Goal: Transaction & Acquisition: Purchase product/service

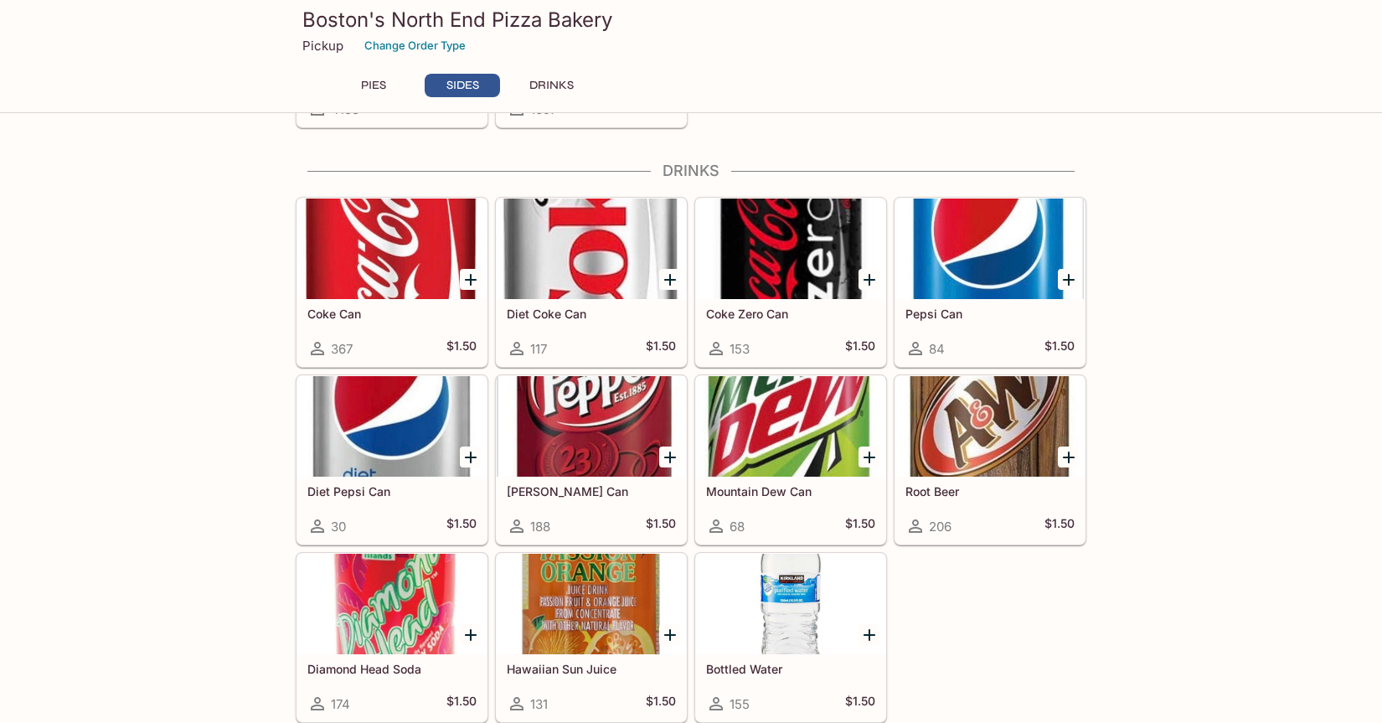
scroll to position [1164, 0]
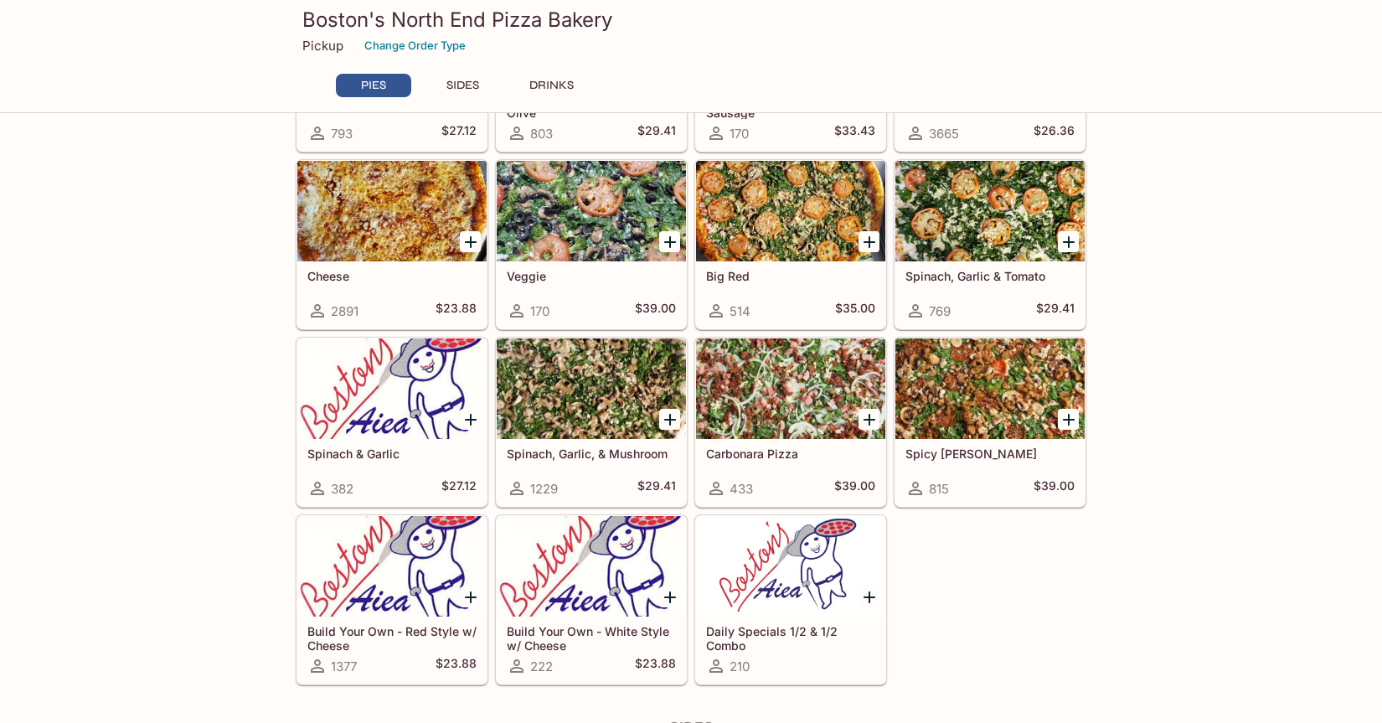
scroll to position [395, 0]
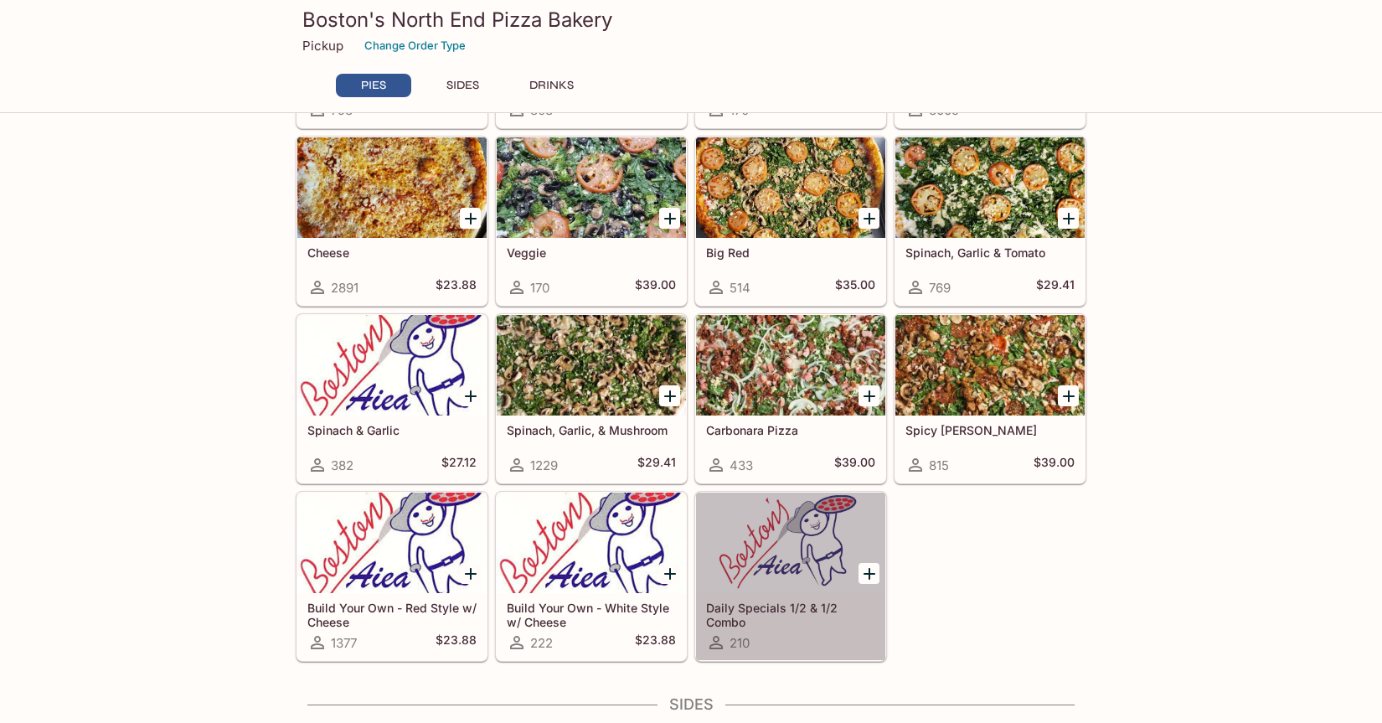
click at [778, 551] on div at bounding box center [790, 543] width 189 height 101
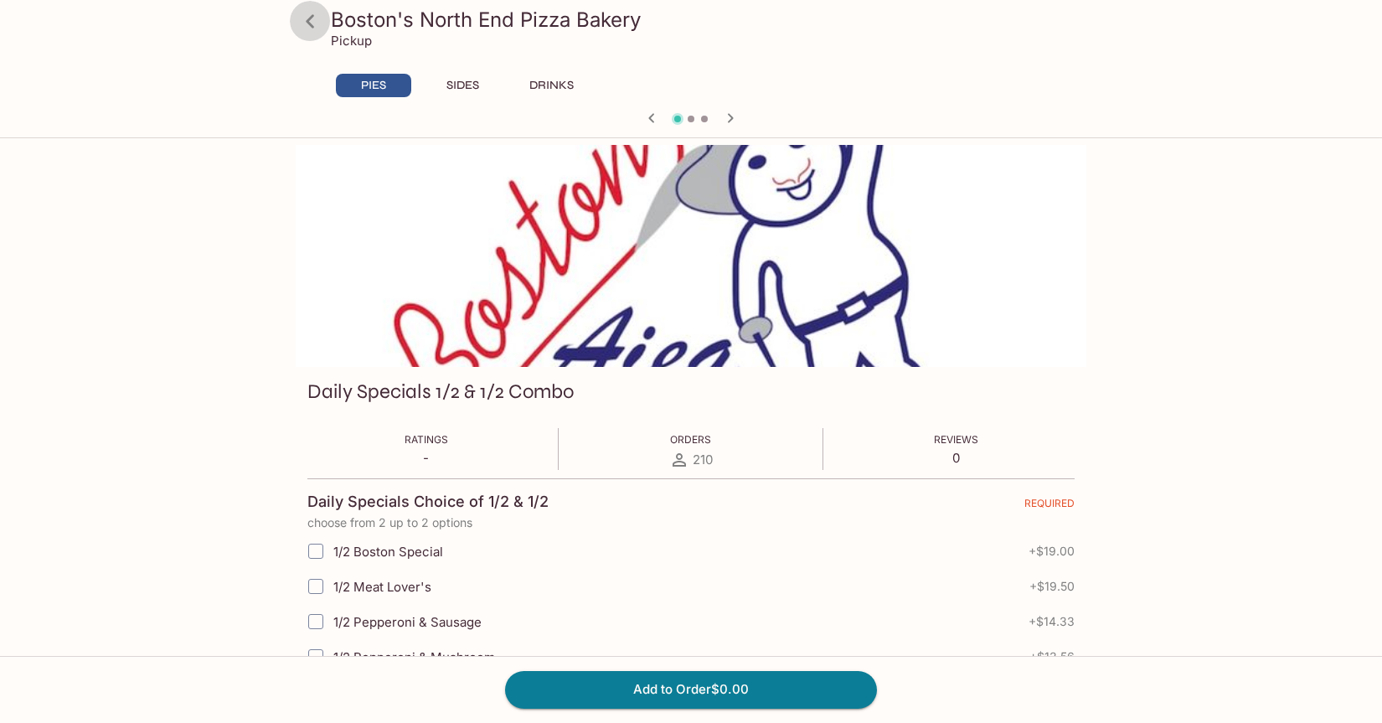
click at [312, 21] on icon at bounding box center [310, 21] width 29 height 29
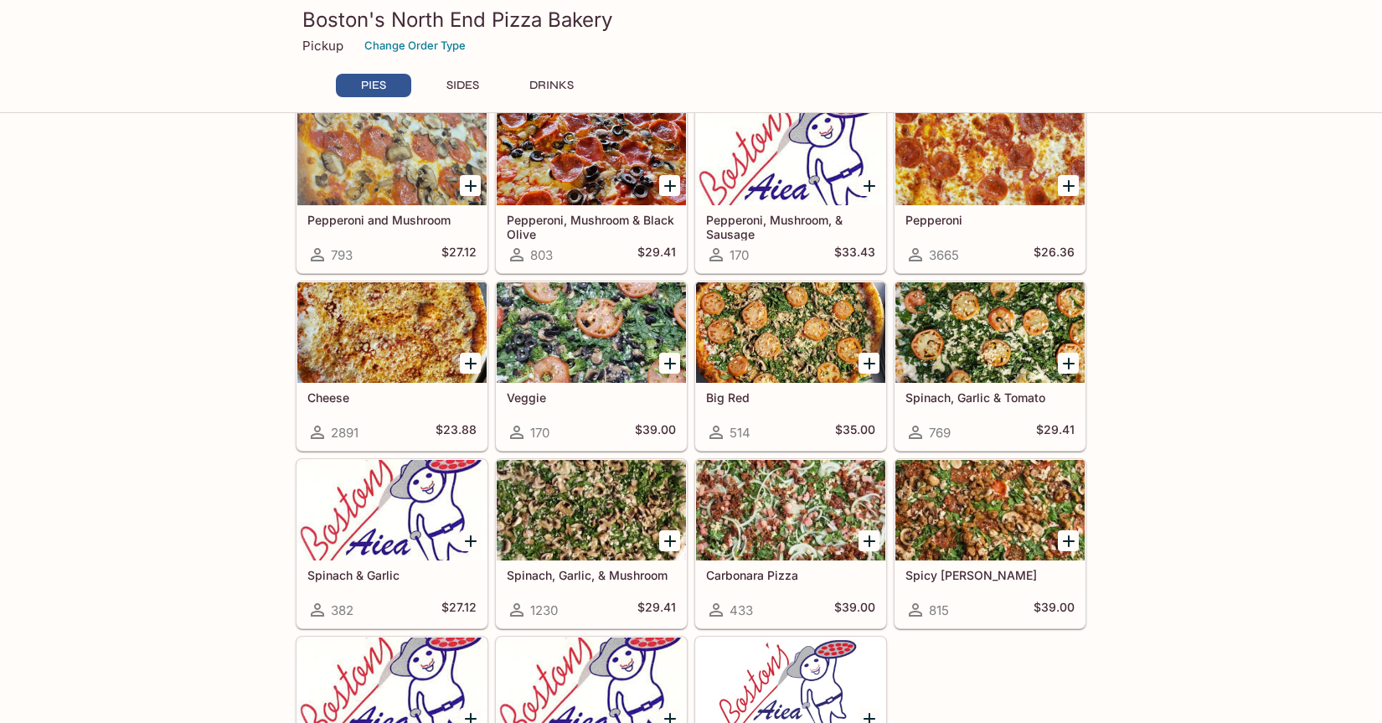
scroll to position [367, 0]
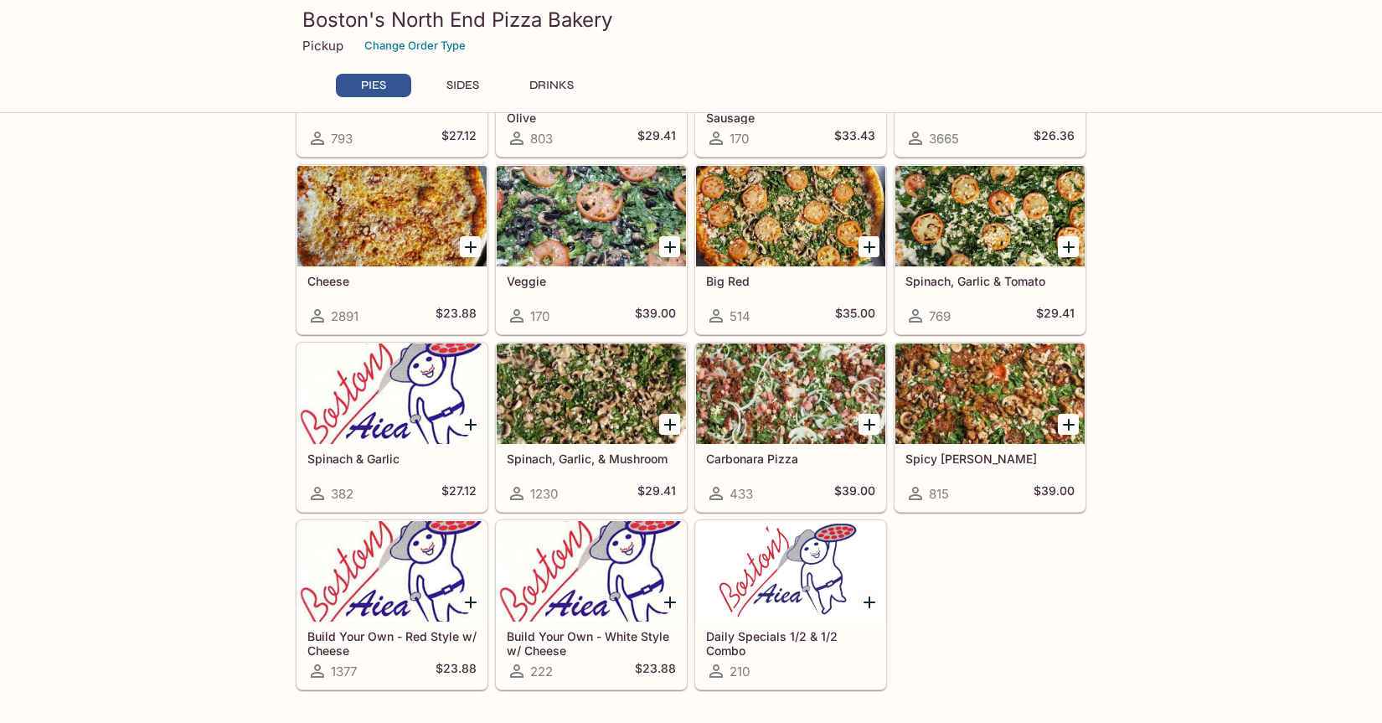
click at [1018, 400] on div at bounding box center [989, 393] width 189 height 101
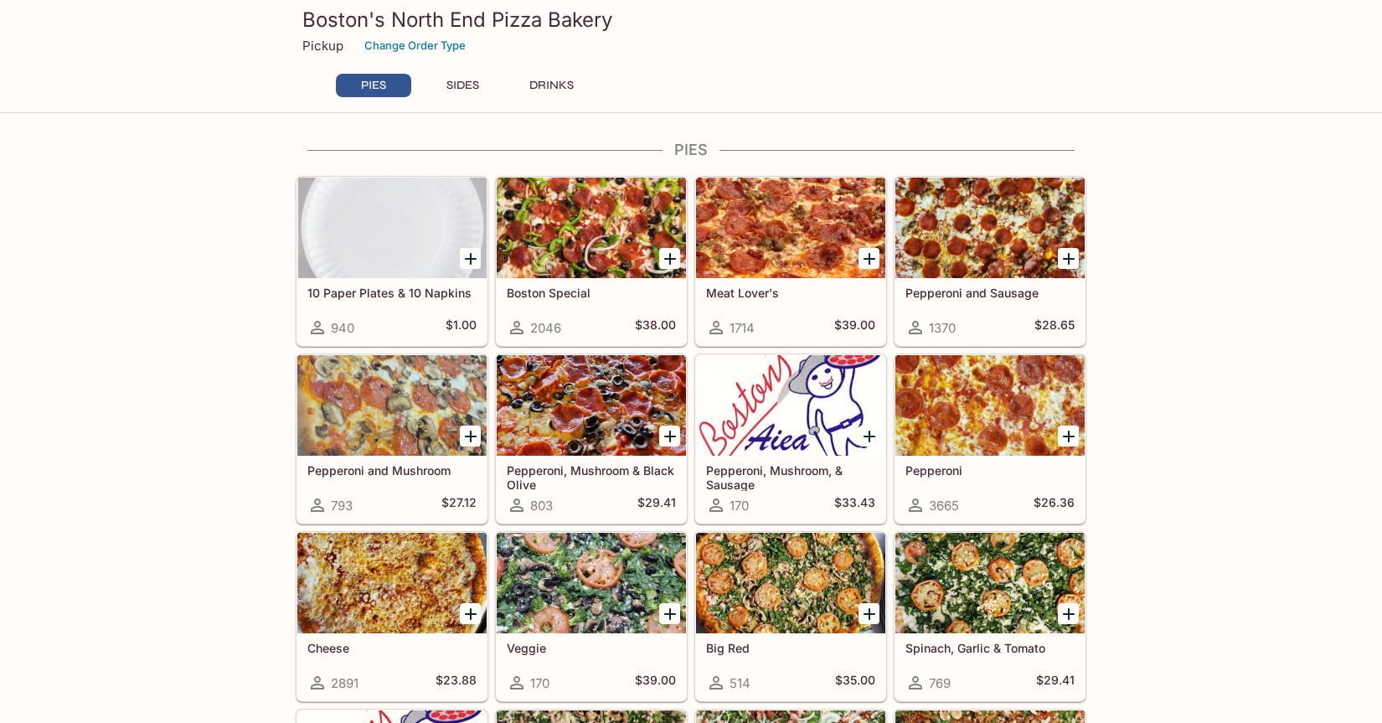
click at [472, 87] on button "SIDES" at bounding box center [462, 85] width 75 height 23
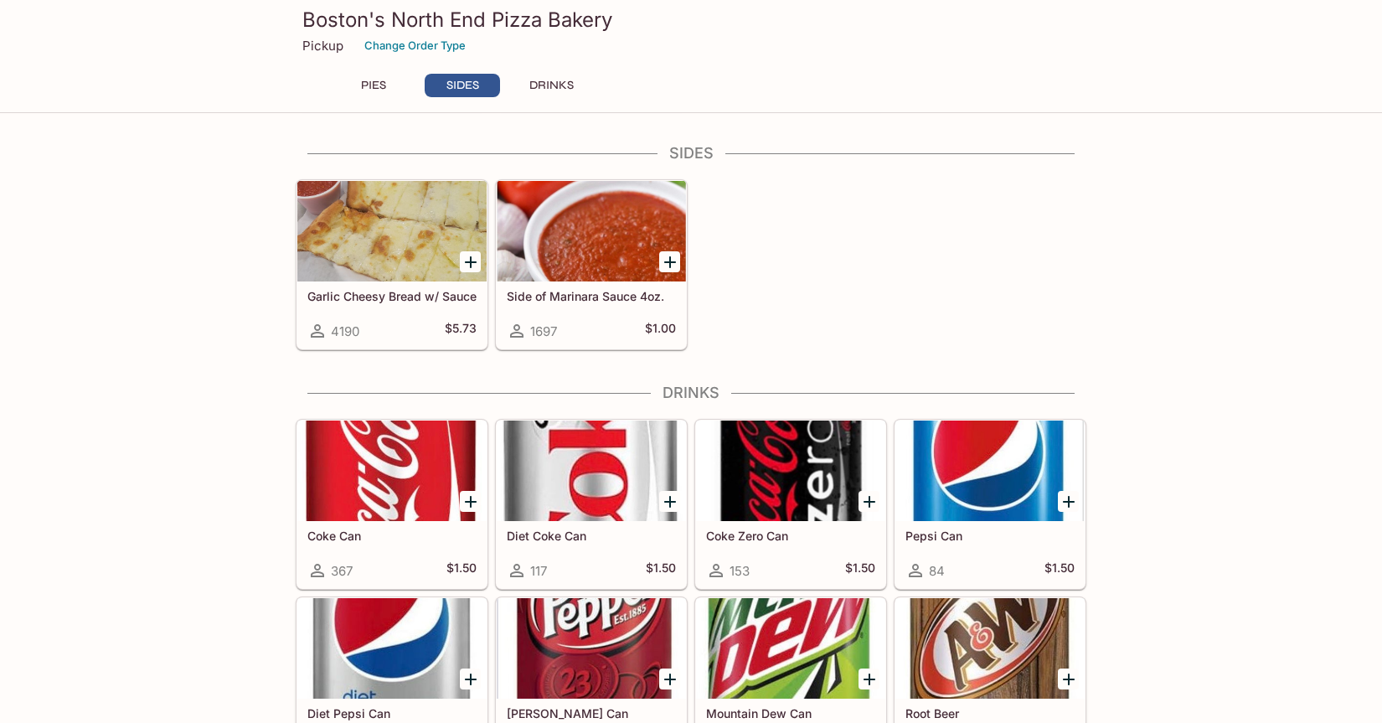
scroll to position [948, 0]
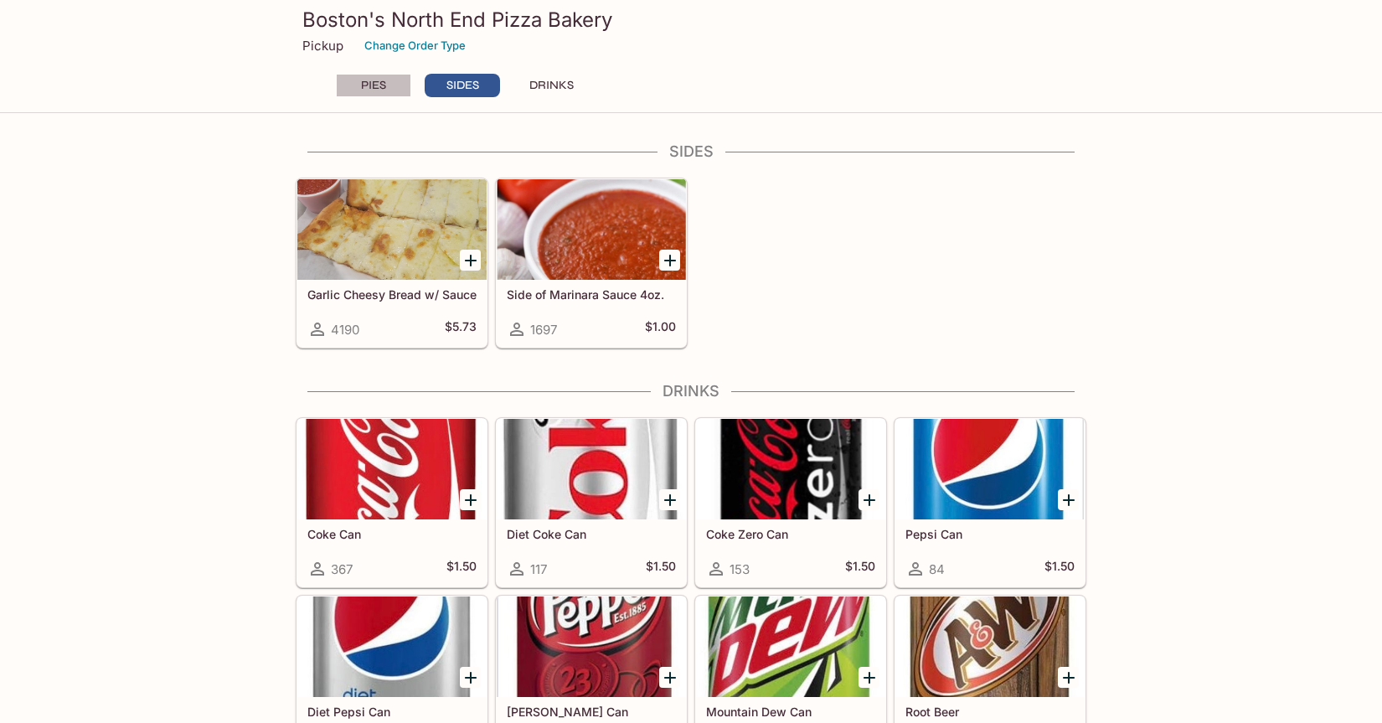
click at [374, 83] on button "PIES" at bounding box center [373, 85] width 75 height 23
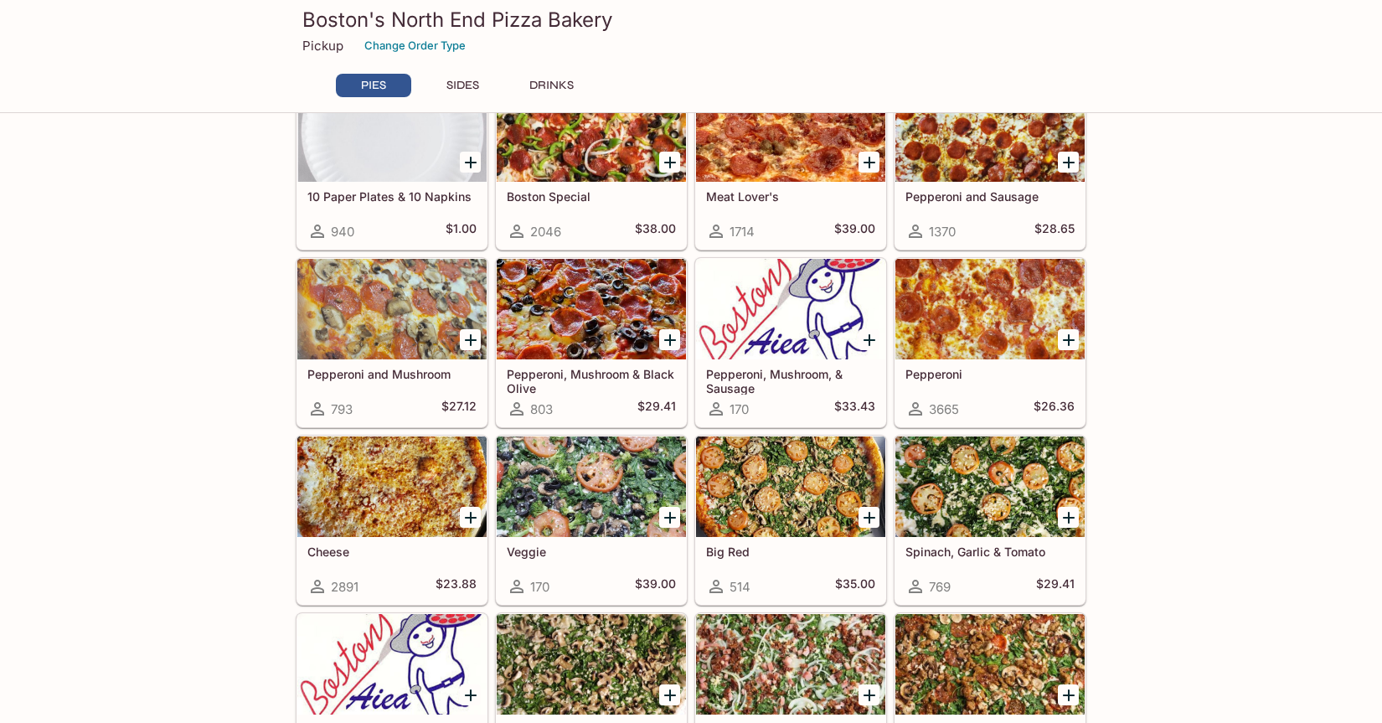
scroll to position [40, 0]
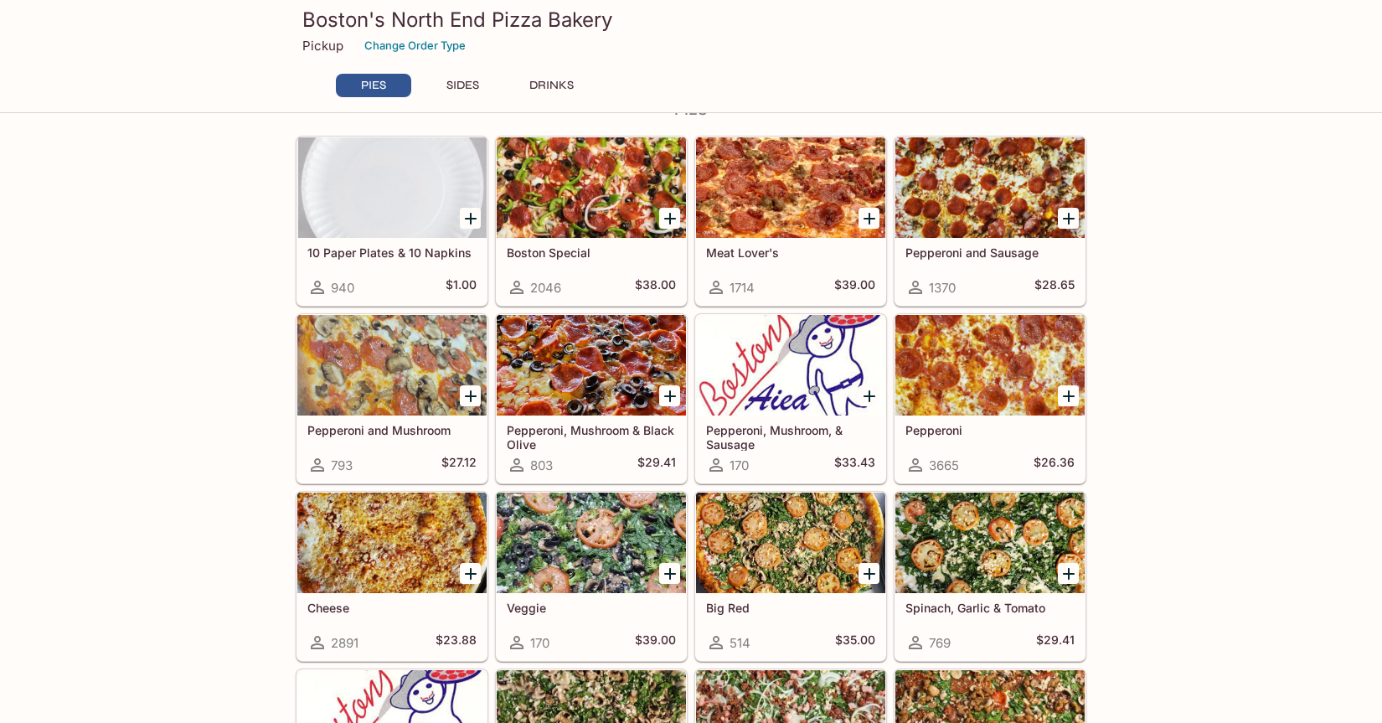
click at [596, 194] on div at bounding box center [591, 187] width 189 height 101
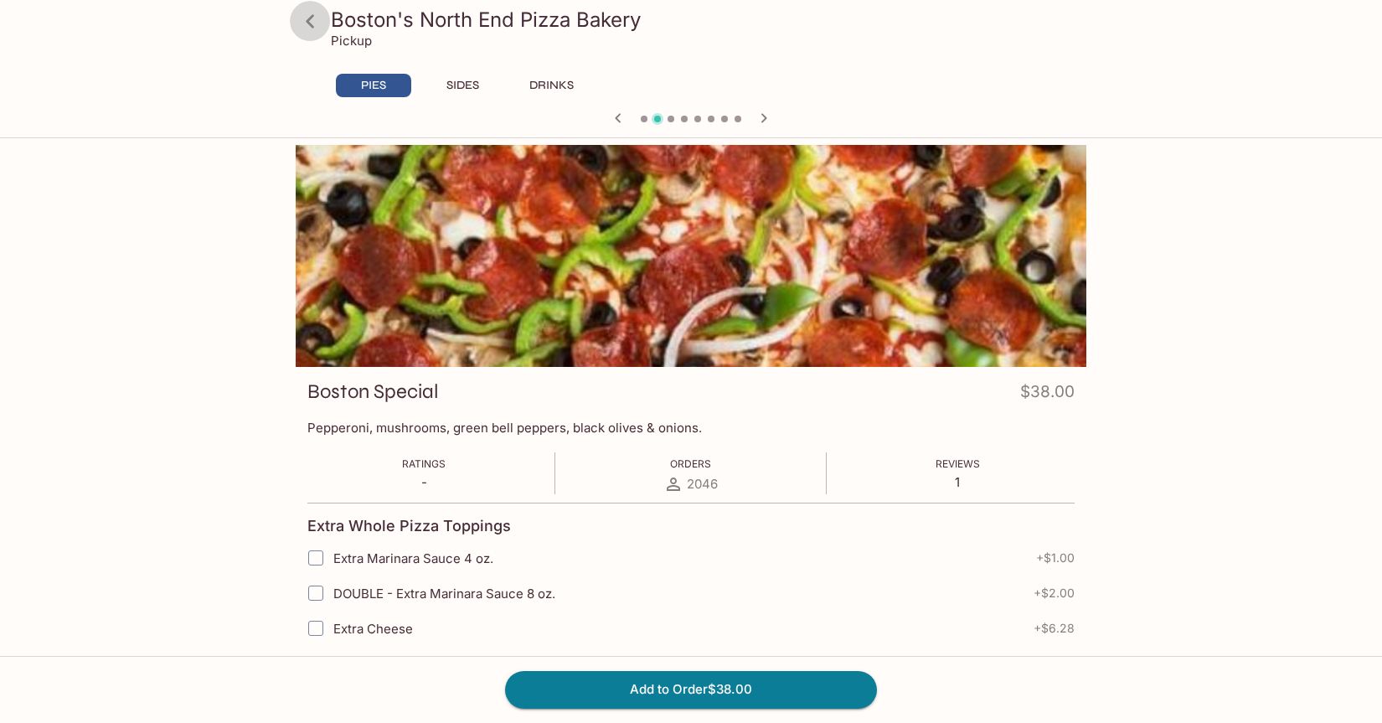
click at [312, 19] on icon at bounding box center [310, 21] width 29 height 29
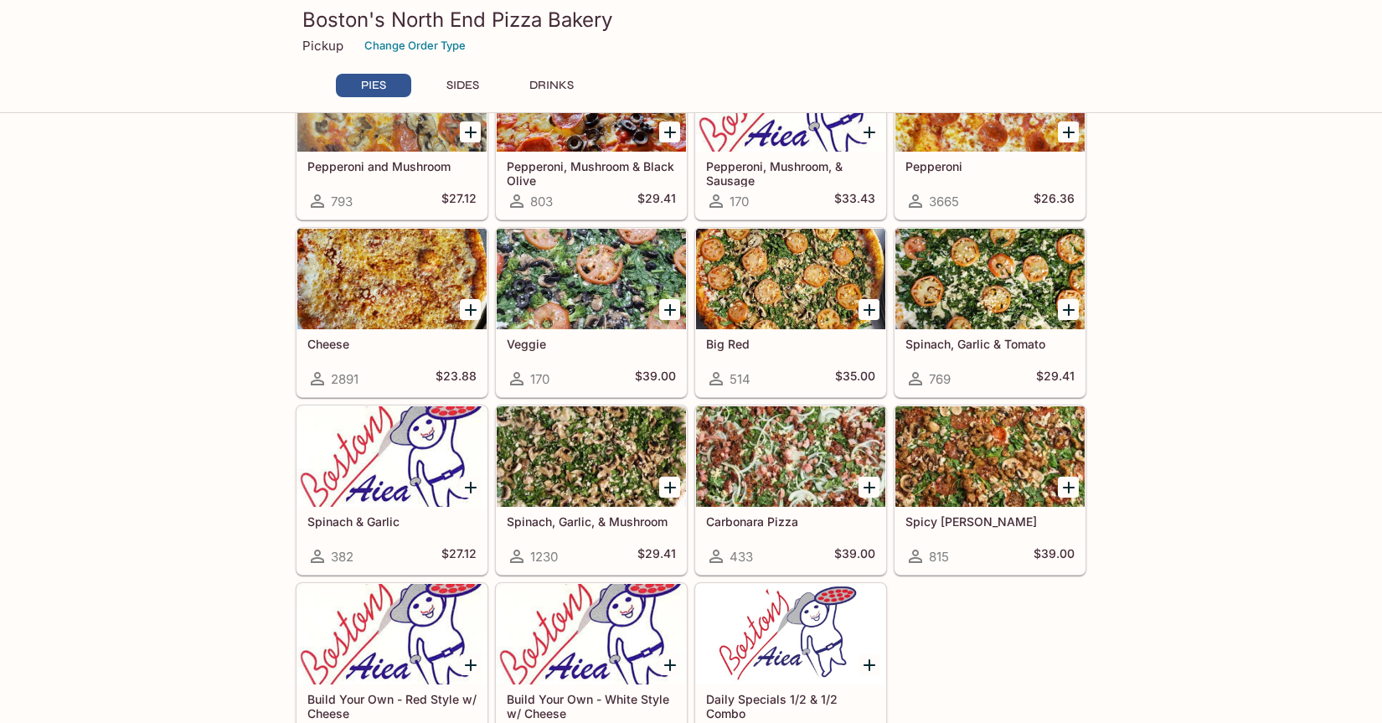
scroll to position [286, 0]
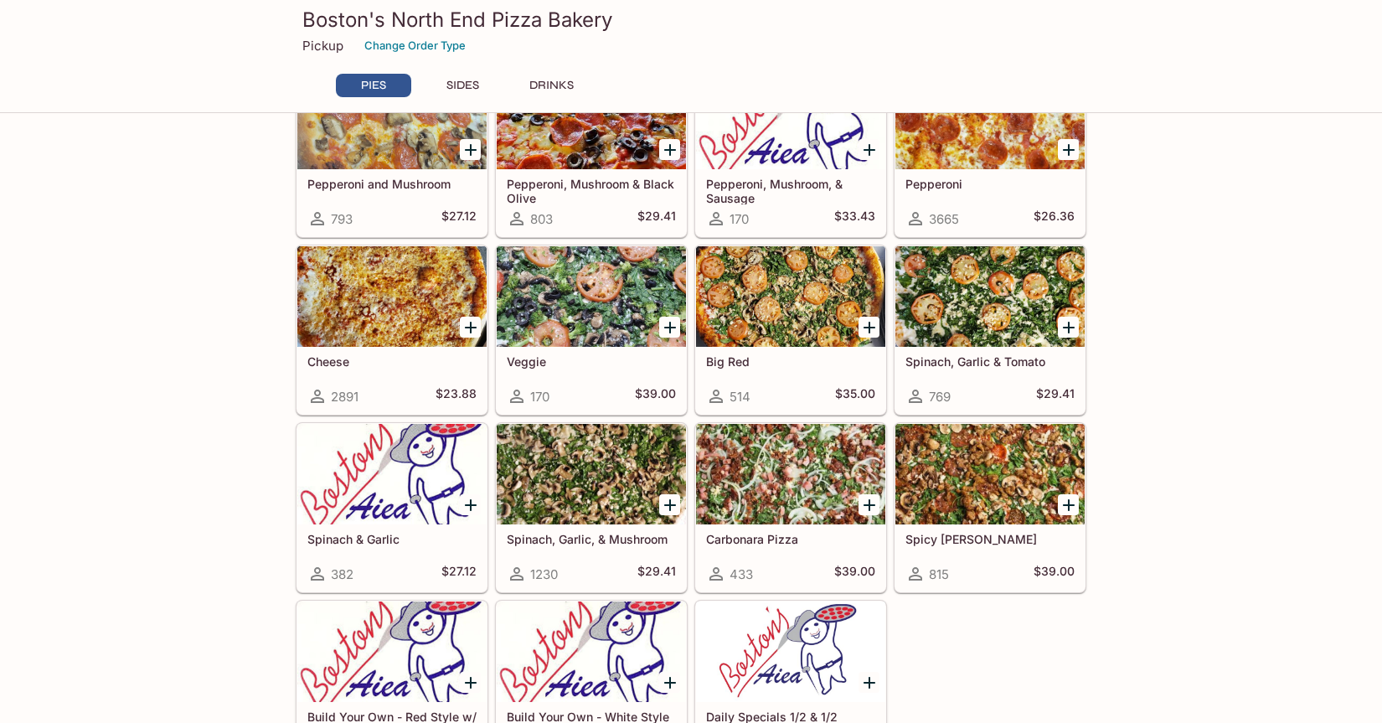
click at [960, 473] on div at bounding box center [989, 474] width 189 height 101
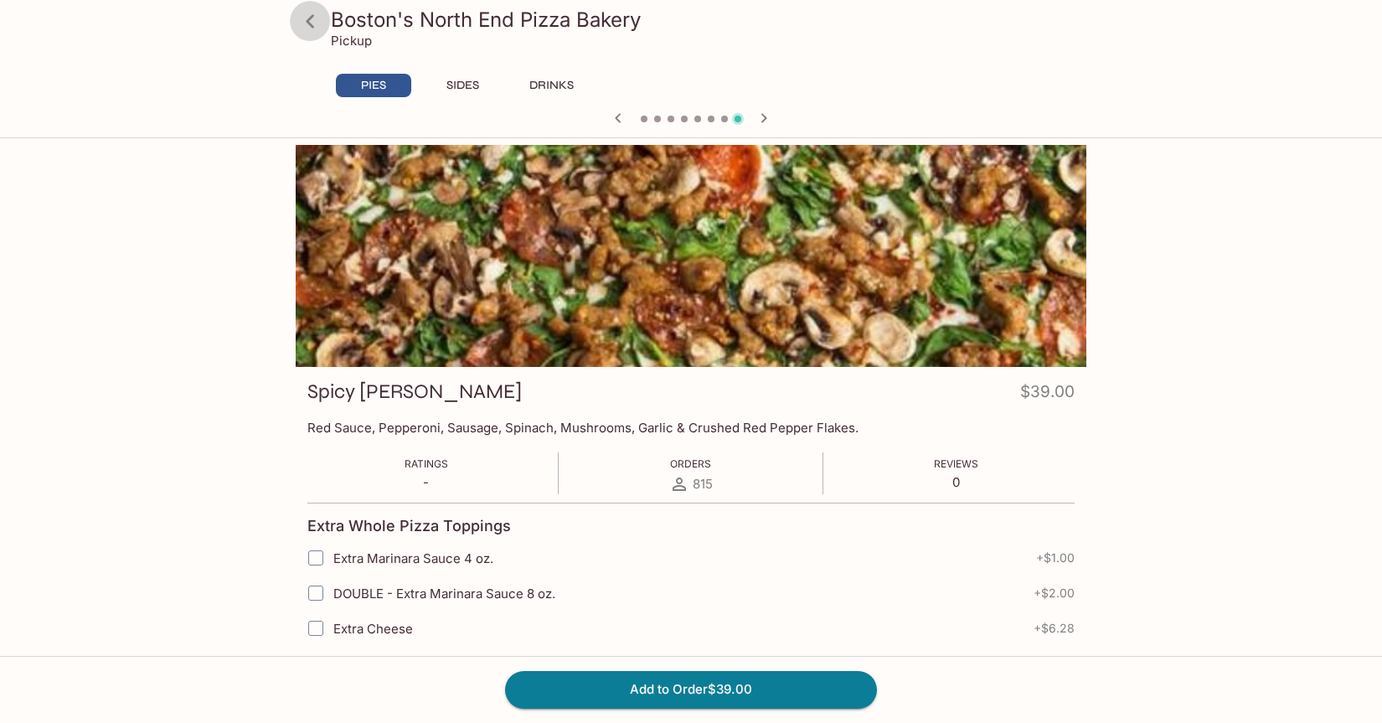
click at [309, 22] on icon at bounding box center [310, 20] width 8 height 13
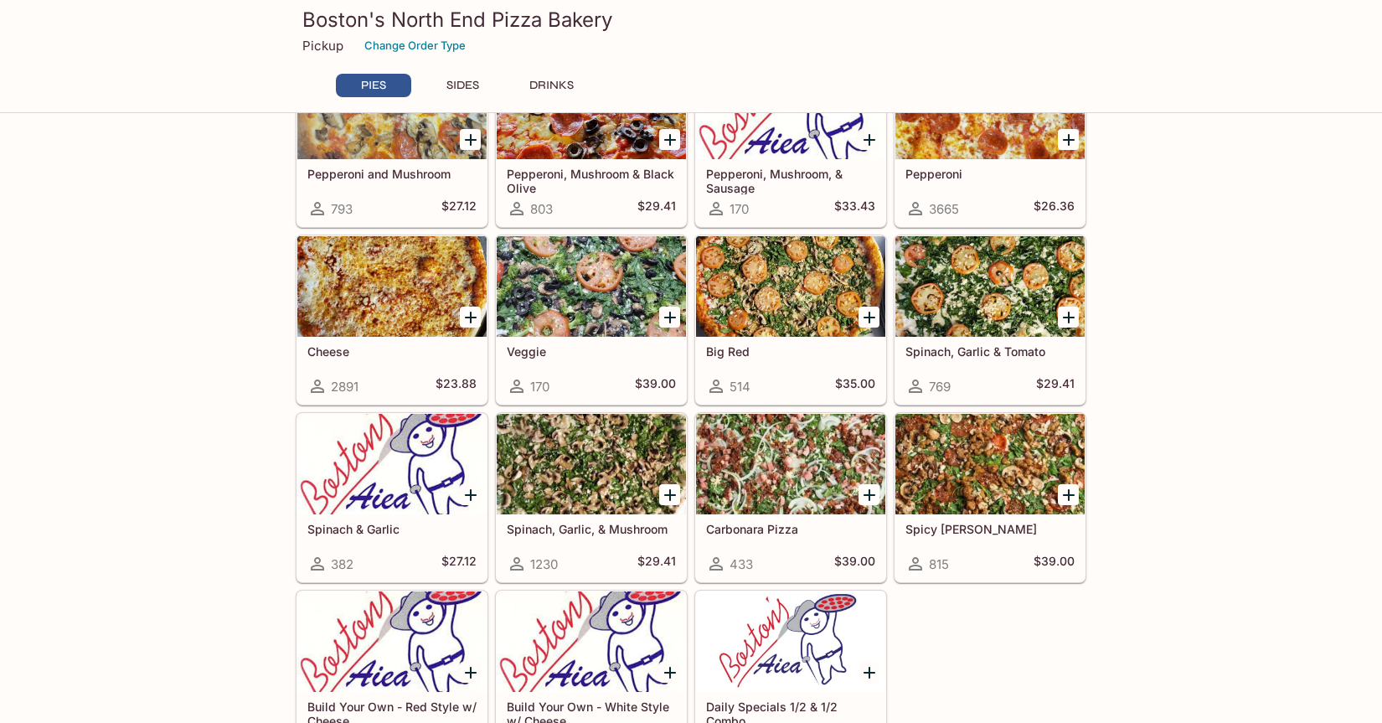
scroll to position [300, 0]
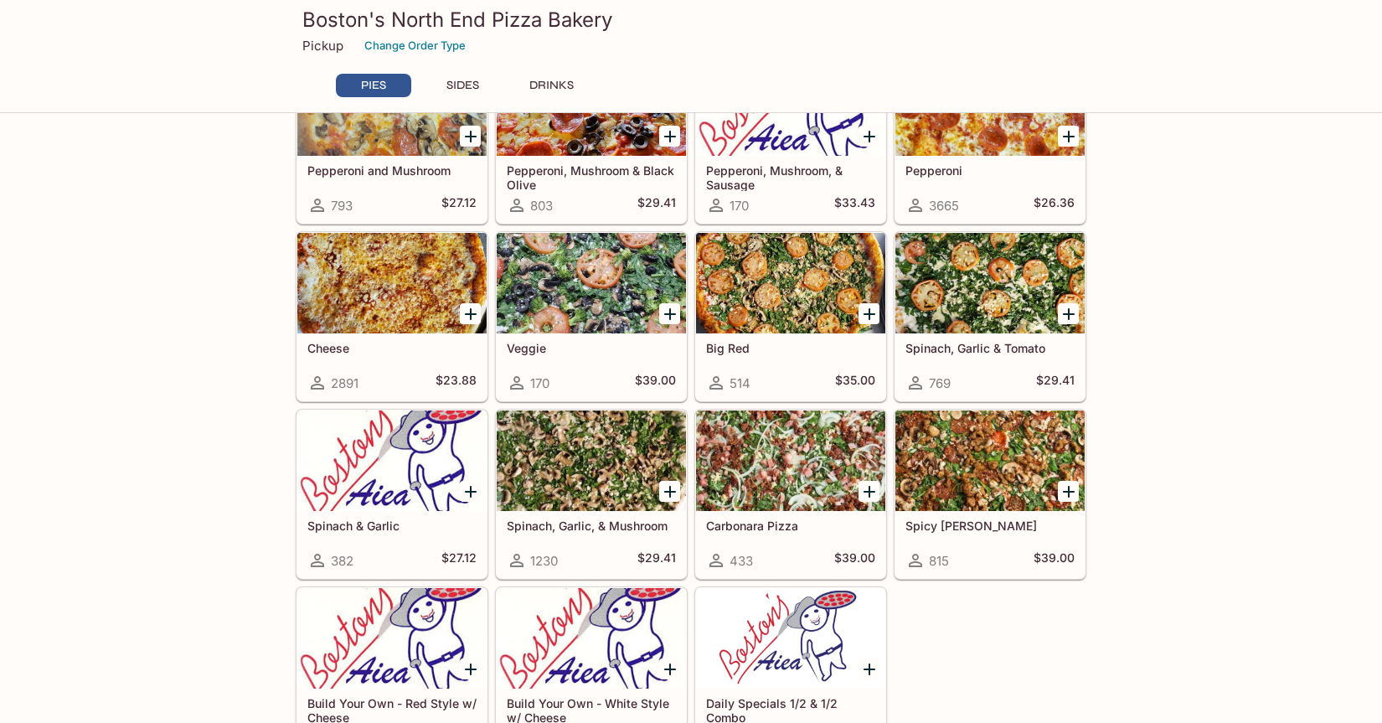
click at [610, 445] on div at bounding box center [591, 460] width 189 height 101
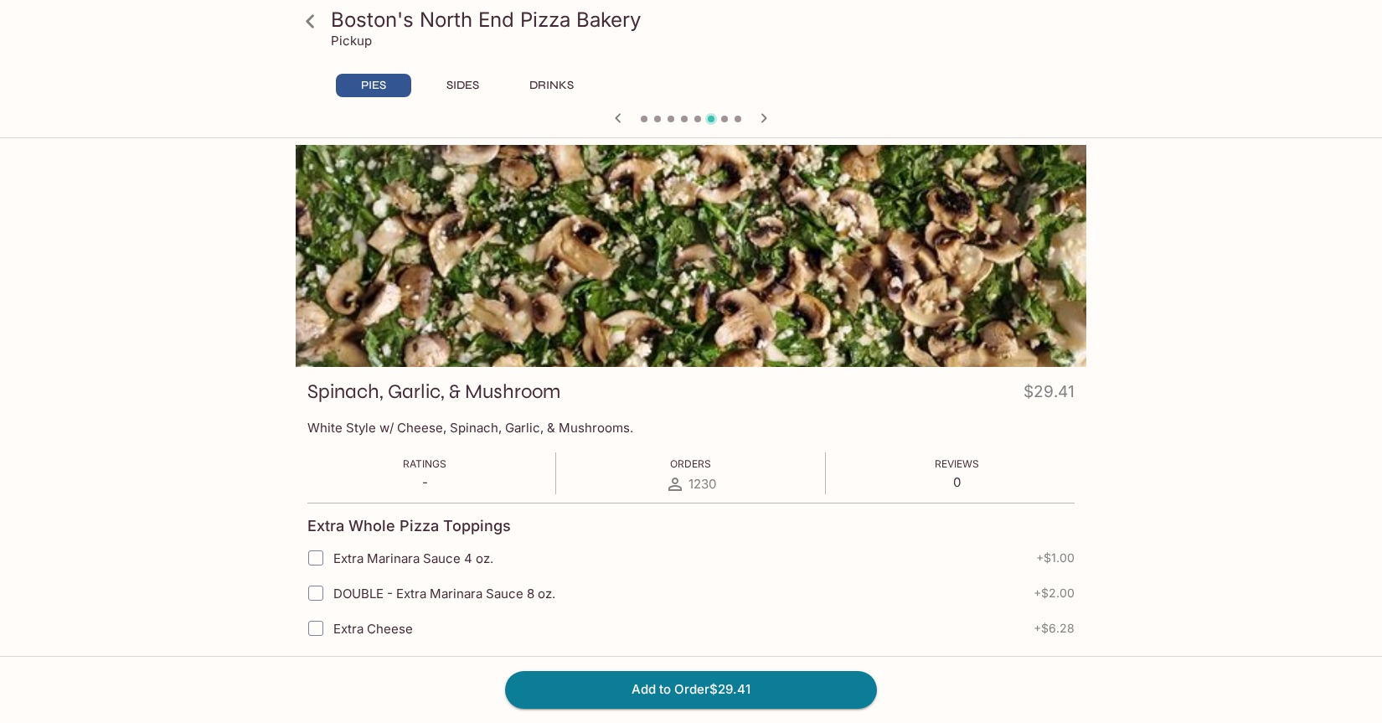
click at [310, 21] on icon at bounding box center [310, 21] width 29 height 29
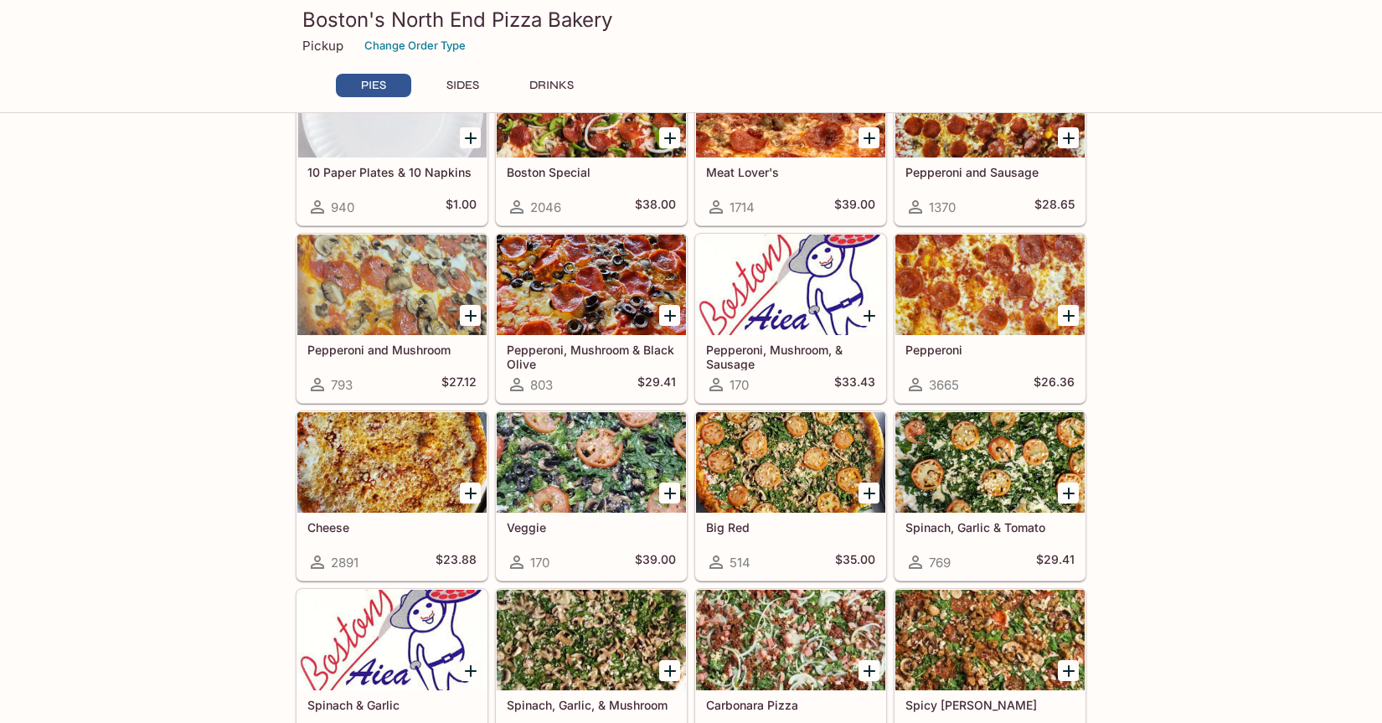
scroll to position [192, 0]
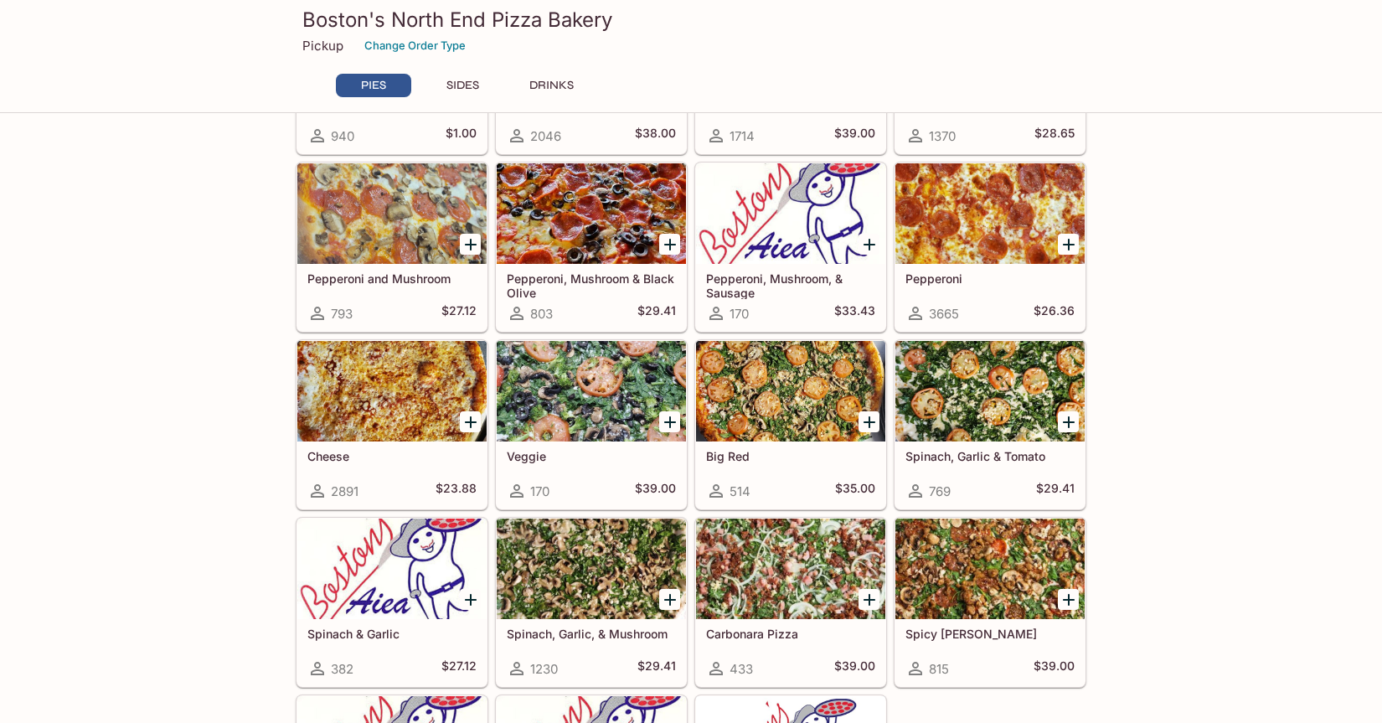
click at [409, 395] on div at bounding box center [391, 391] width 189 height 101
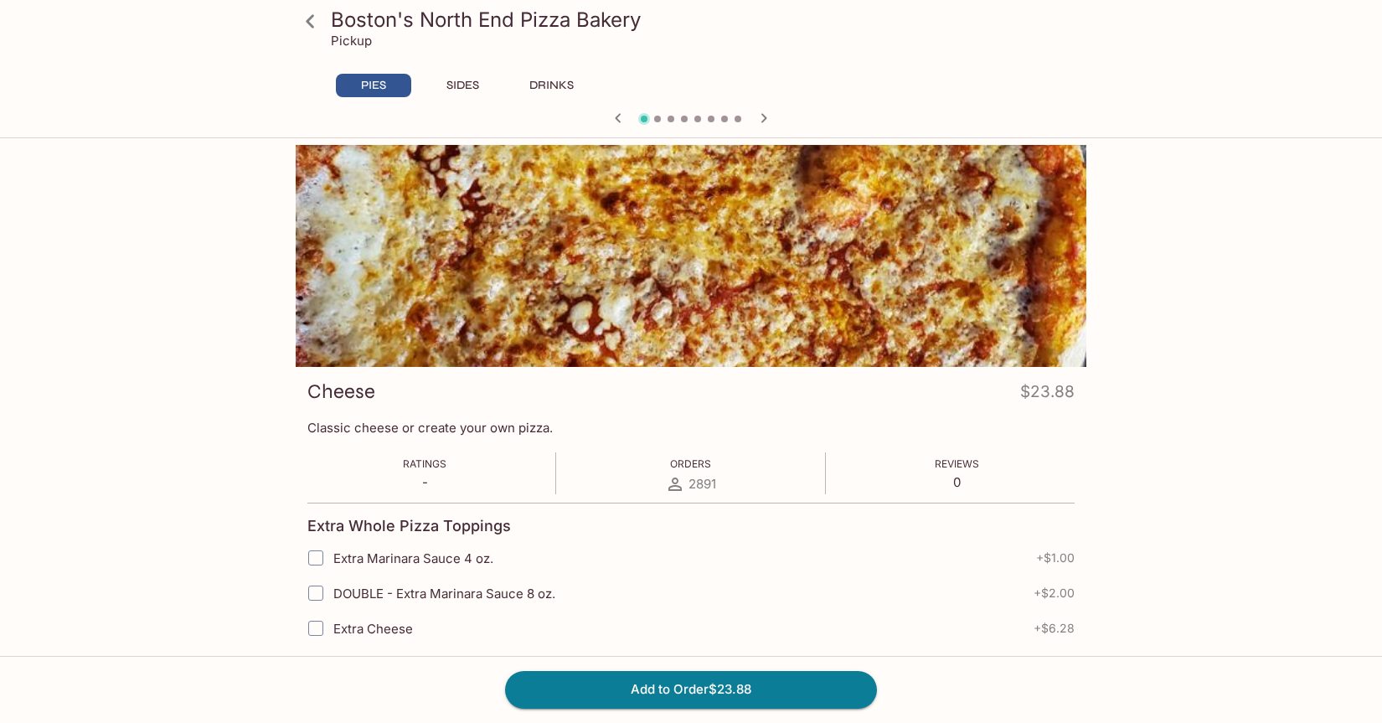
click at [310, 27] on icon at bounding box center [310, 21] width 29 height 29
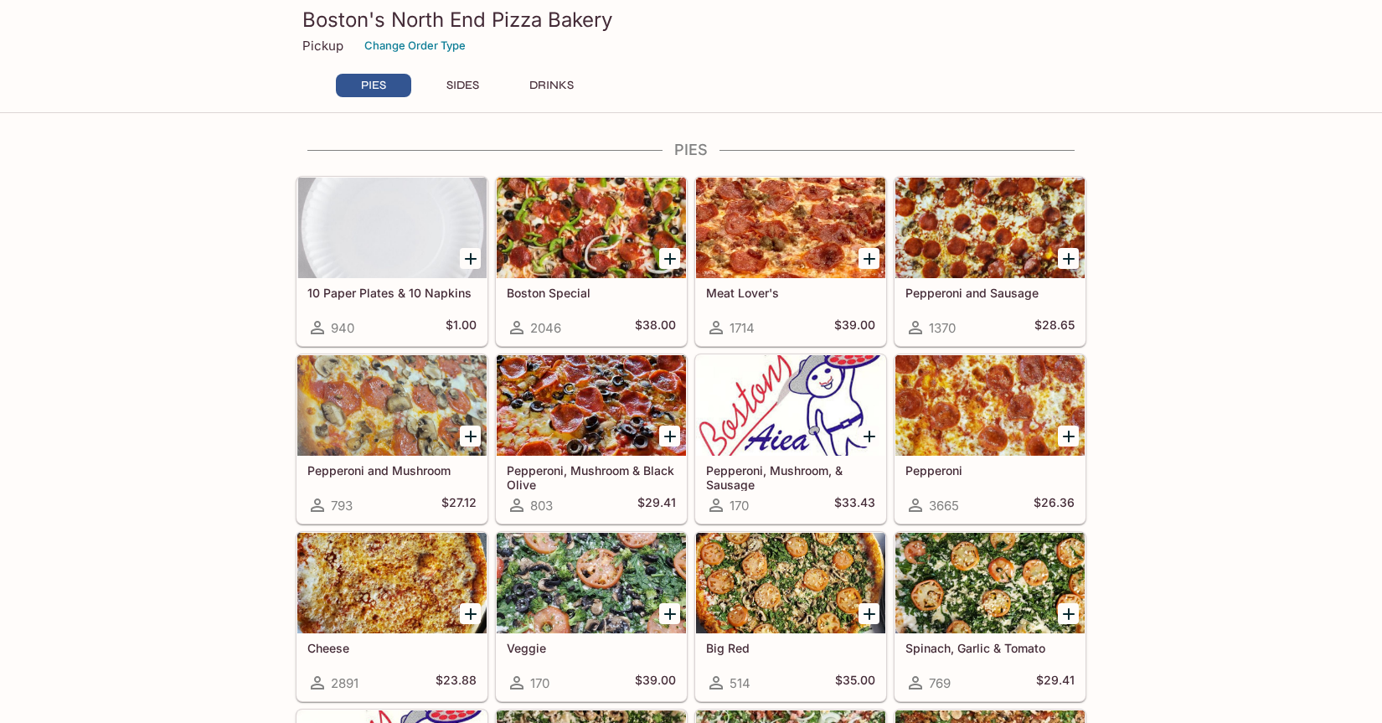
click at [576, 235] on div at bounding box center [591, 228] width 189 height 101
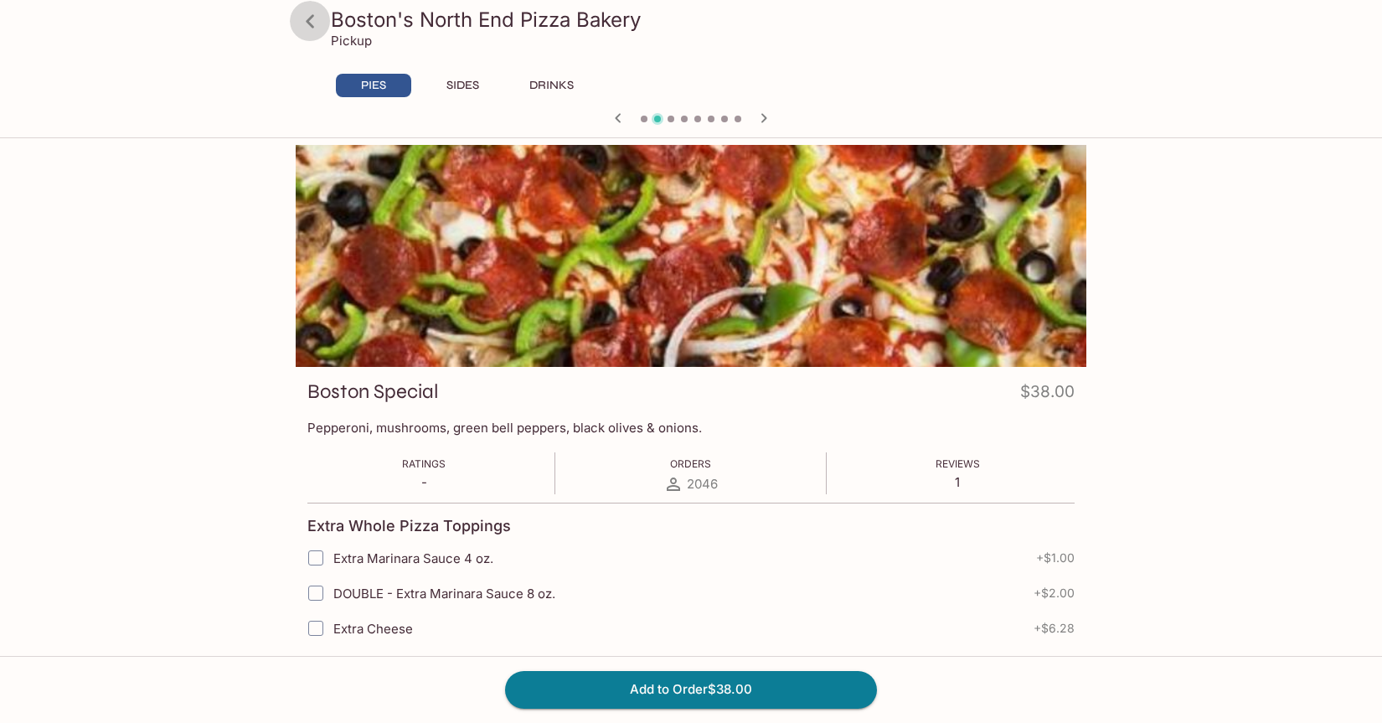
click at [313, 26] on icon at bounding box center [310, 20] width 8 height 13
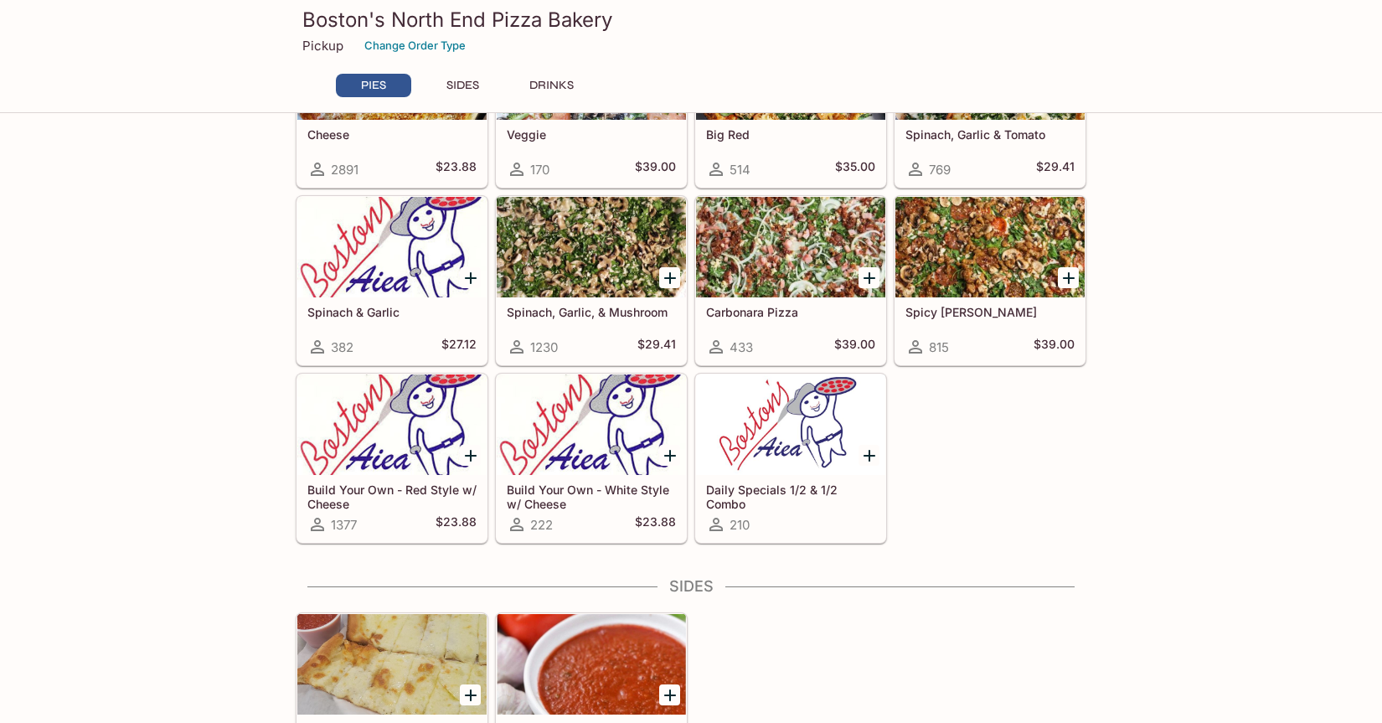
scroll to position [574, 0]
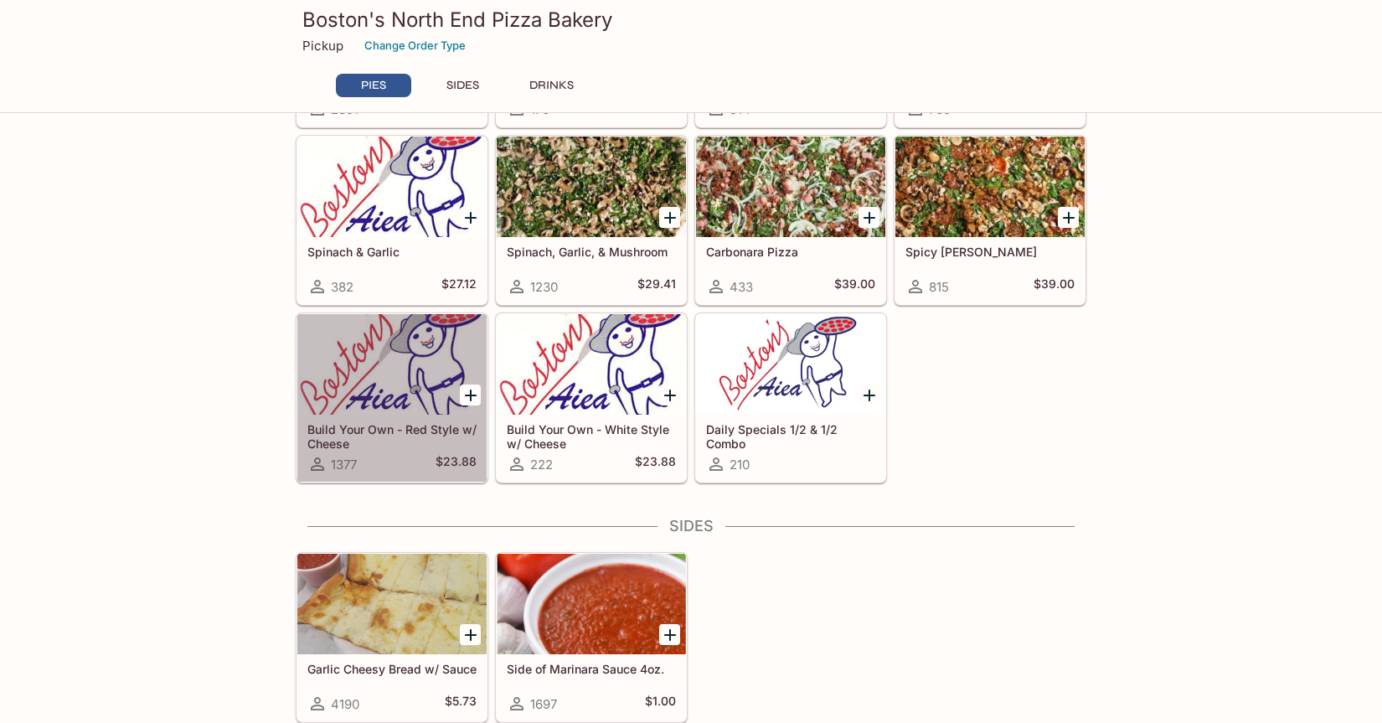
click at [395, 378] on div at bounding box center [391, 364] width 189 height 101
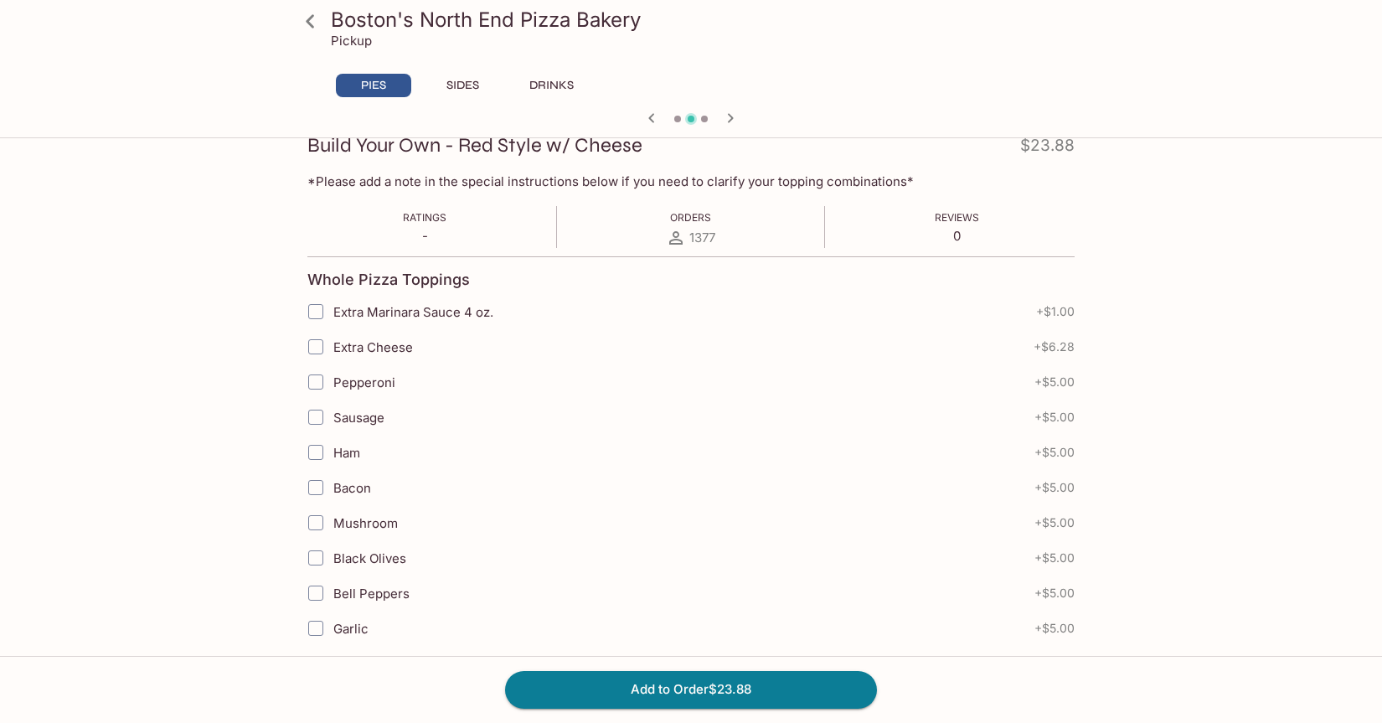
scroll to position [245, 0]
click at [315, 384] on input "Pepperoni" at bounding box center [316, 383] width 34 height 34
checkbox input "true"
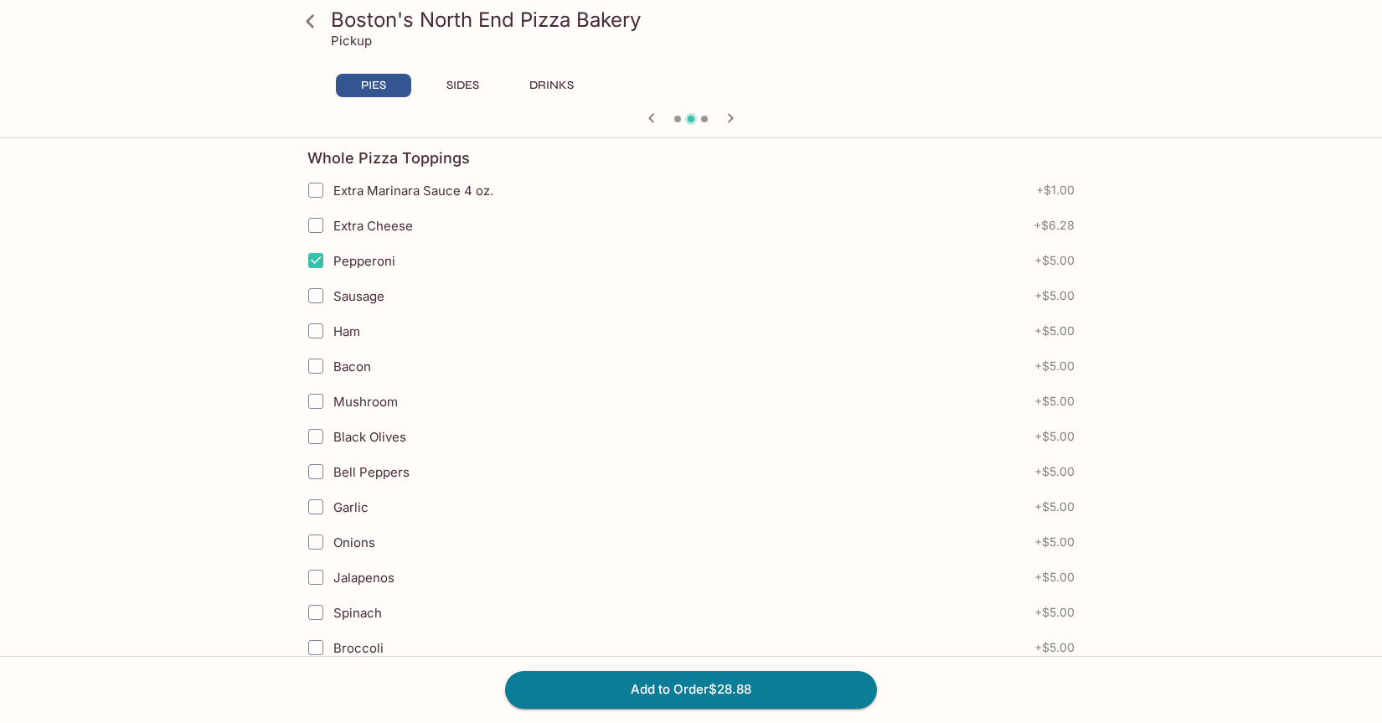
scroll to position [490, 0]
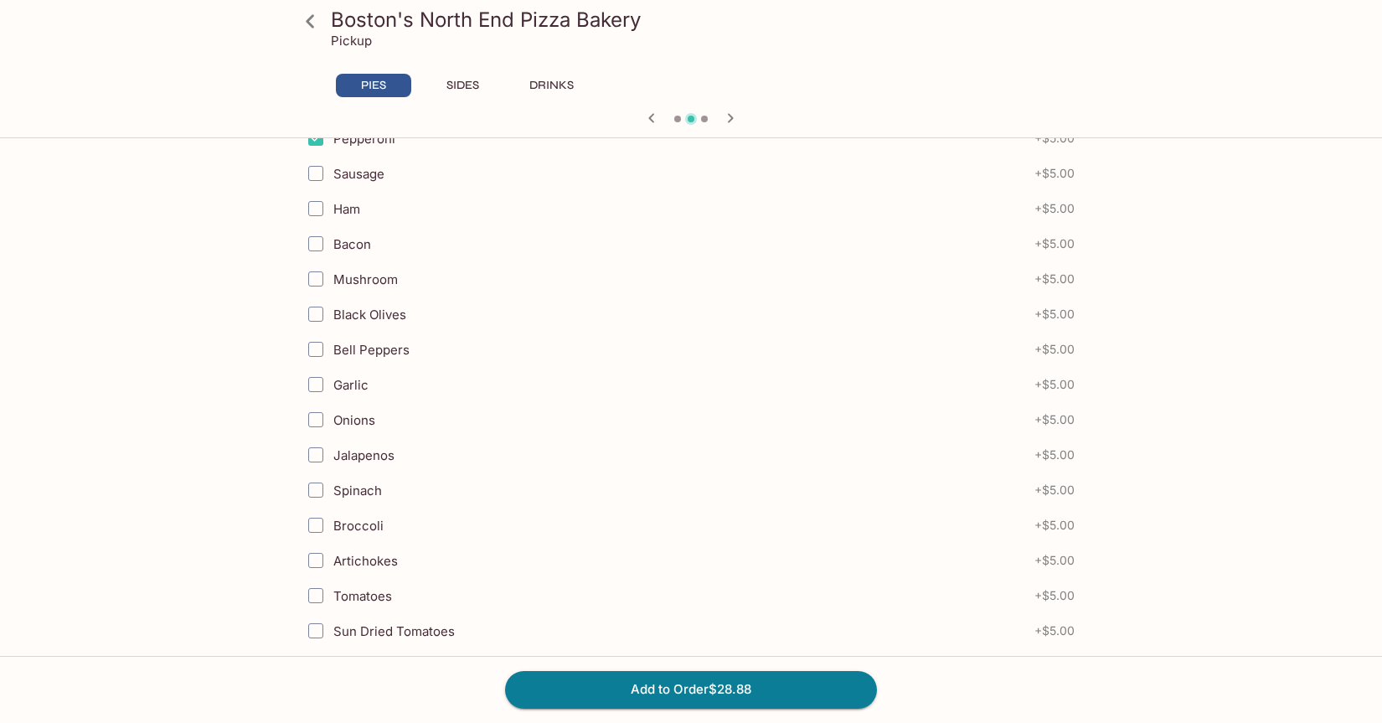
click at [318, 346] on input "Bell Peppers" at bounding box center [316, 350] width 34 height 34
click at [317, 354] on input "Bell Peppers" at bounding box center [316, 350] width 34 height 34
checkbox input "true"
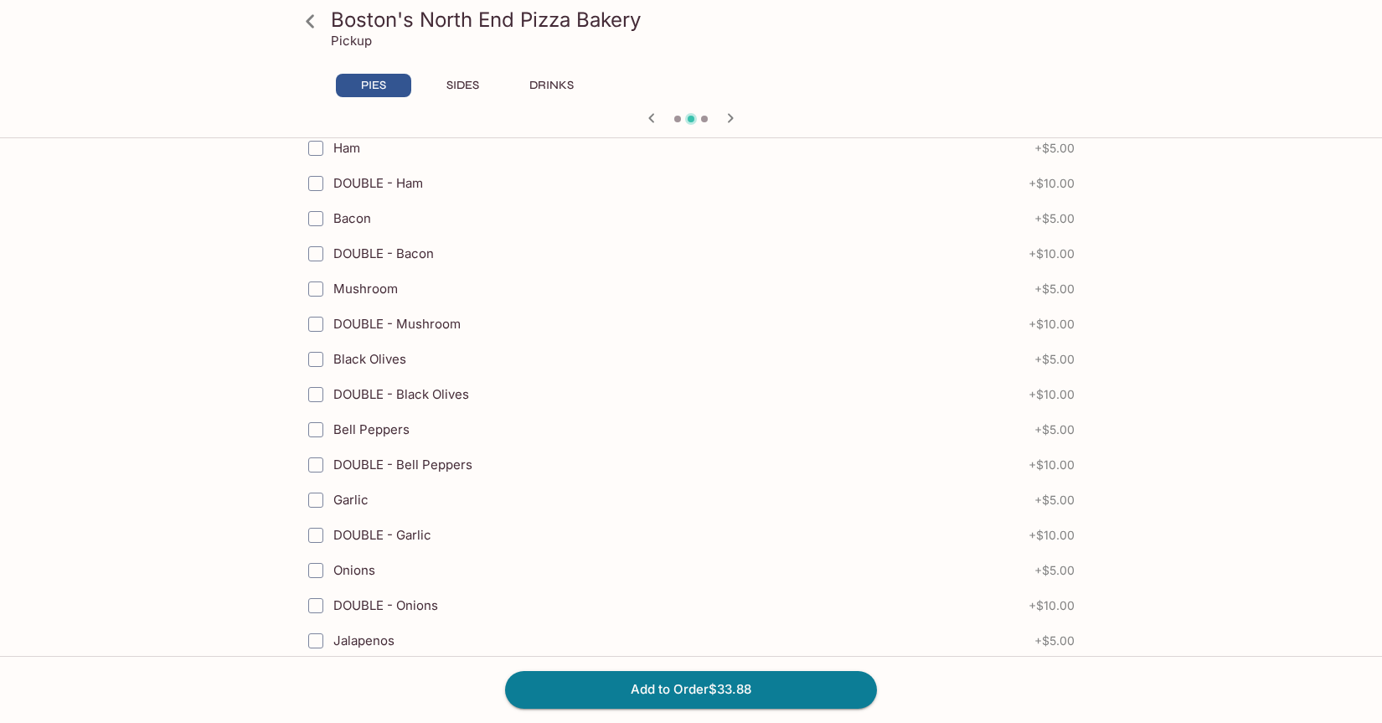
scroll to position [1464, 0]
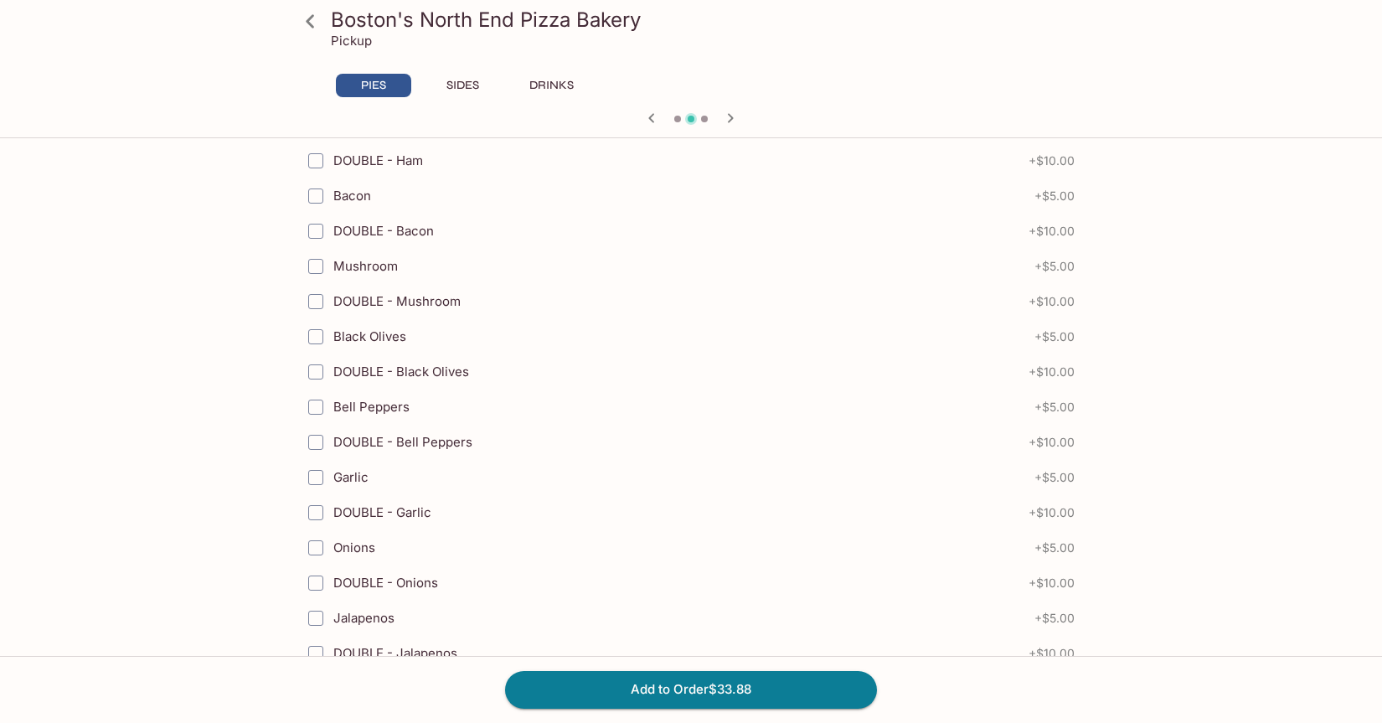
click at [312, 405] on input "Bell Peppers" at bounding box center [316, 407] width 34 height 34
checkbox input "true"
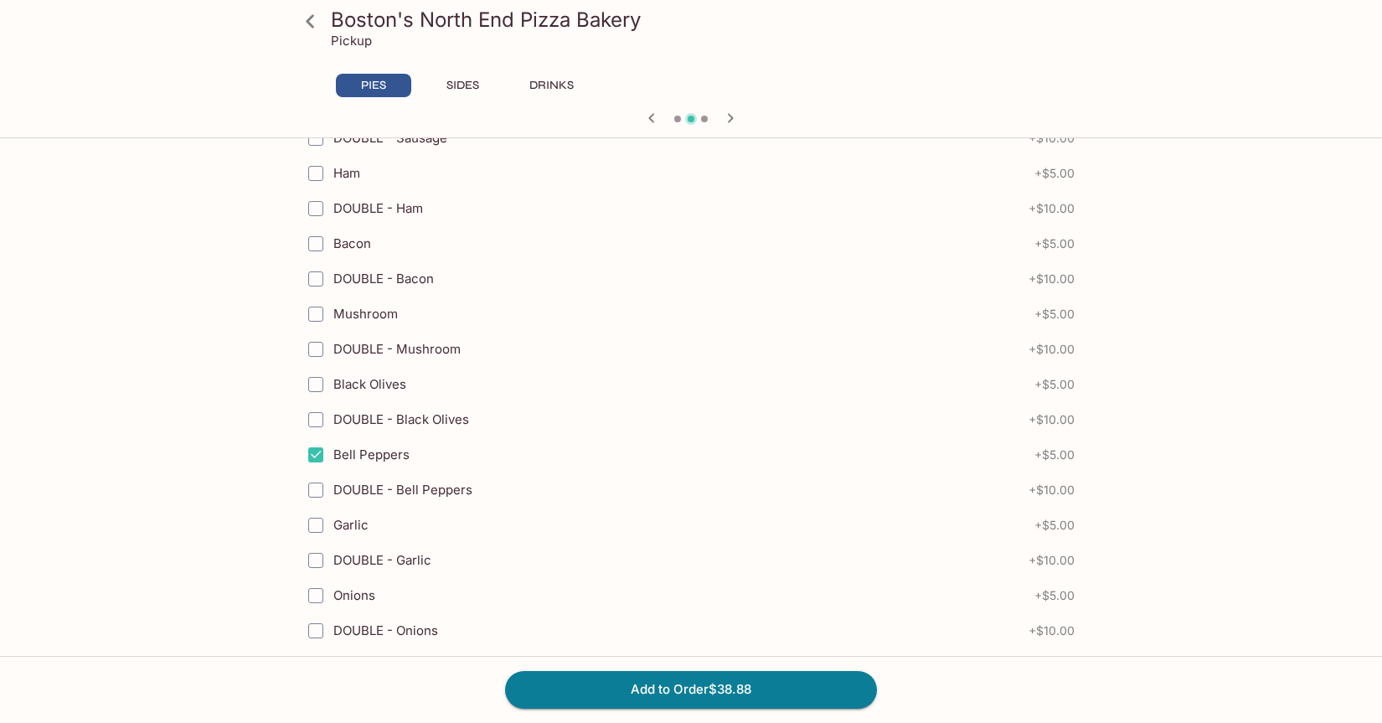
scroll to position [1403, 0]
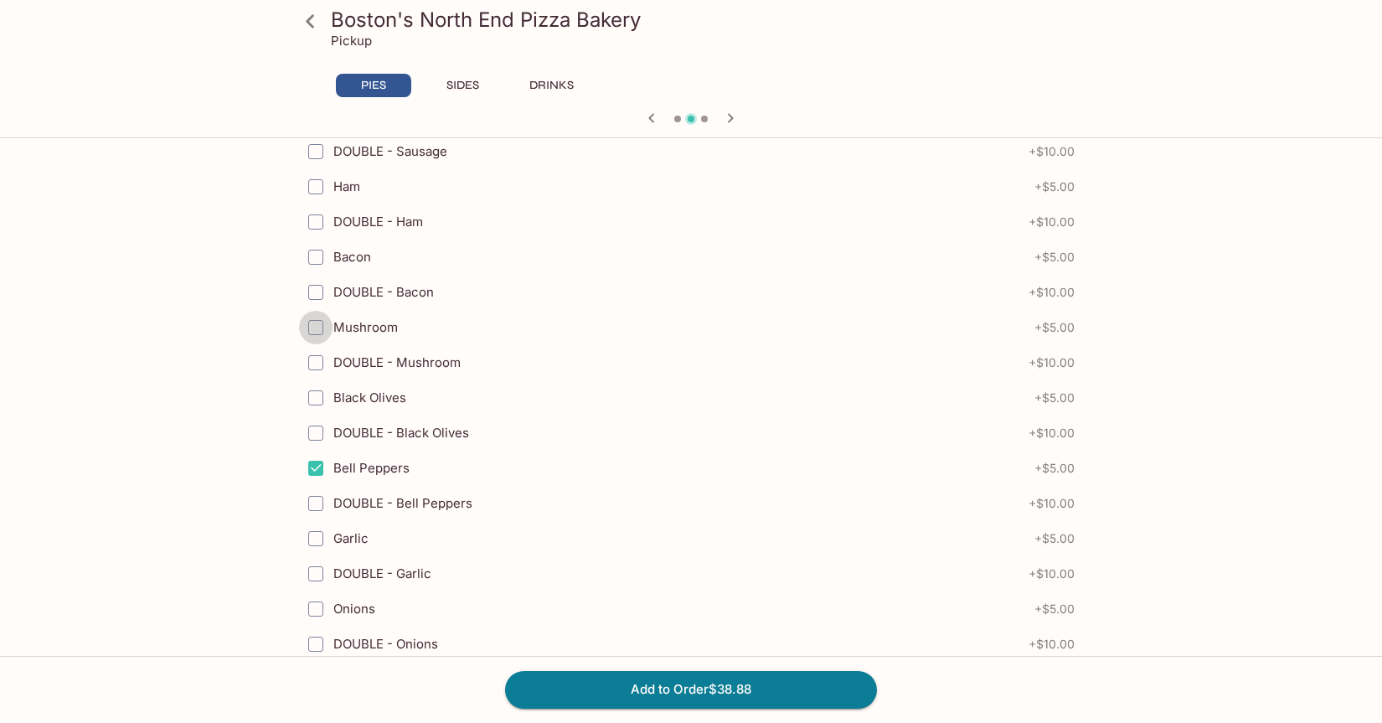
click at [314, 324] on input "Mushroom" at bounding box center [316, 328] width 34 height 34
checkbox input "true"
click at [308, 23] on icon at bounding box center [310, 20] width 8 height 13
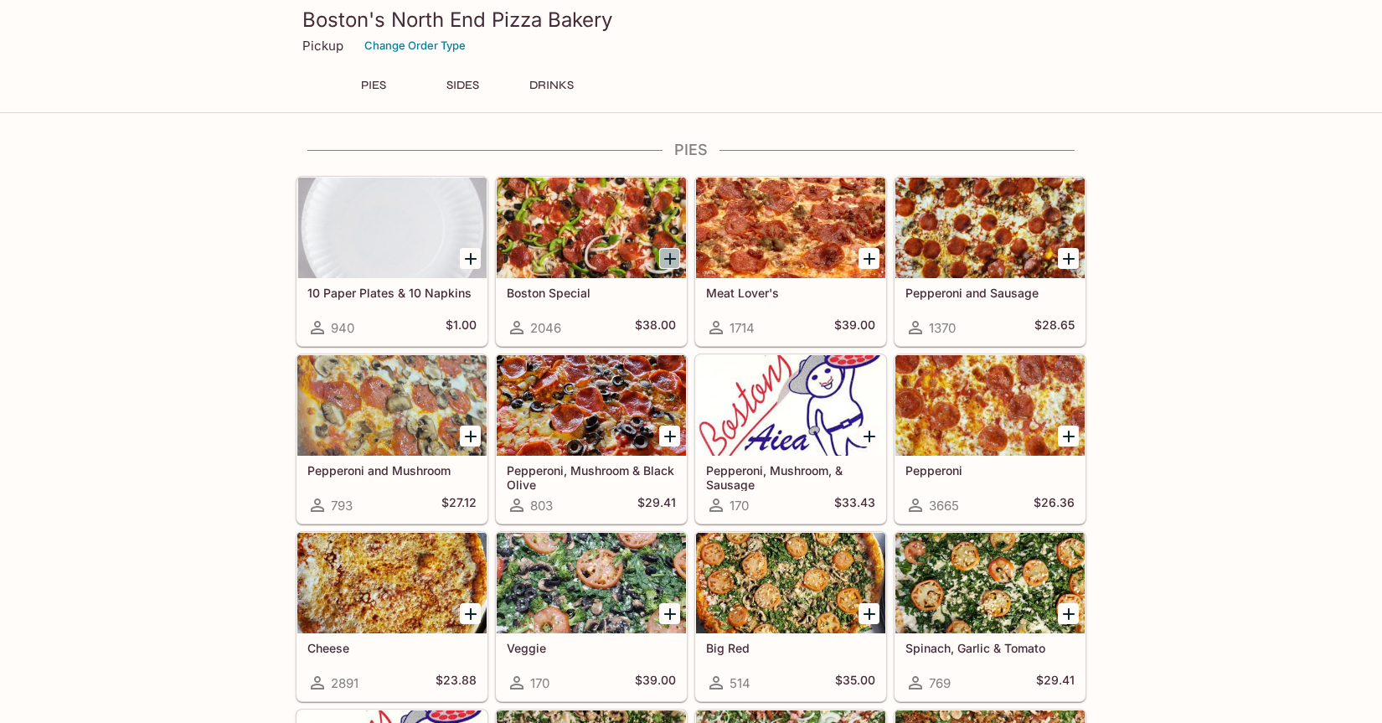
click at [670, 260] on icon "Add Boston Special" at bounding box center [670, 259] width 20 height 20
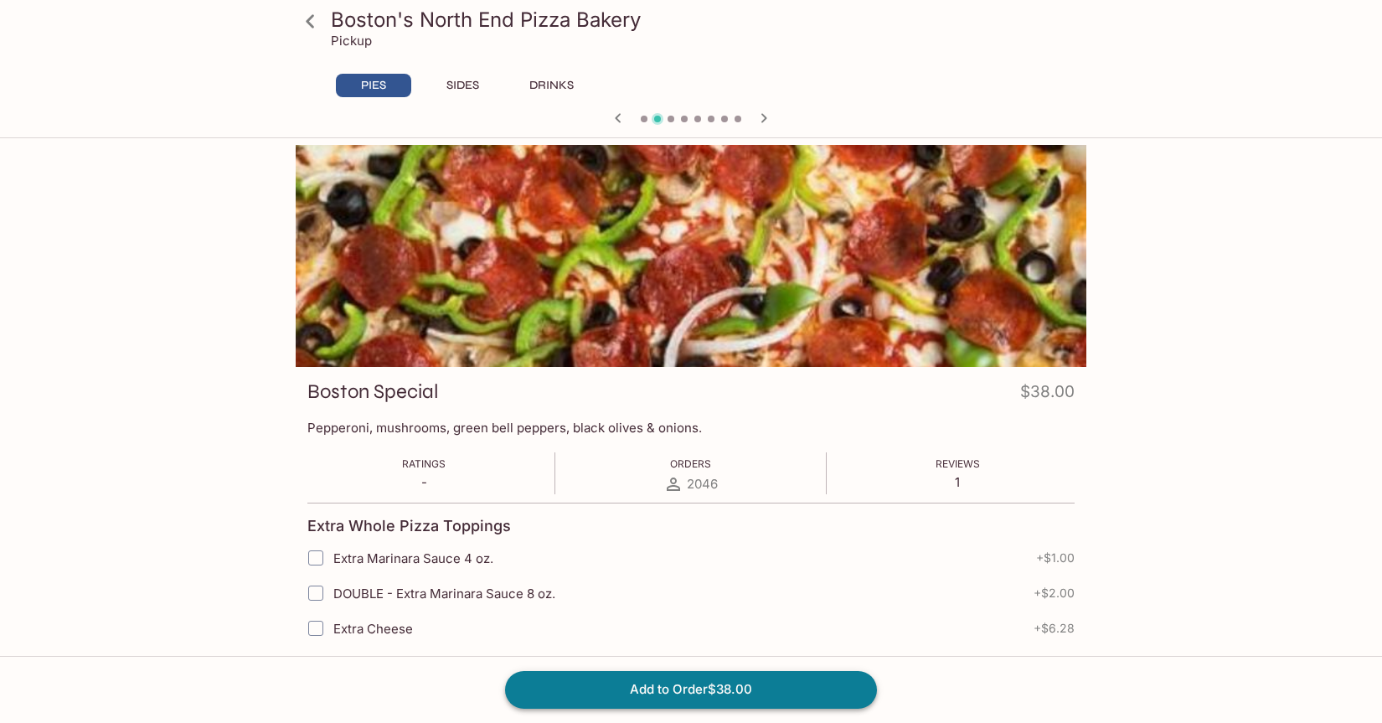
click at [696, 692] on button "Add to Order $38.00" at bounding box center [691, 689] width 372 height 37
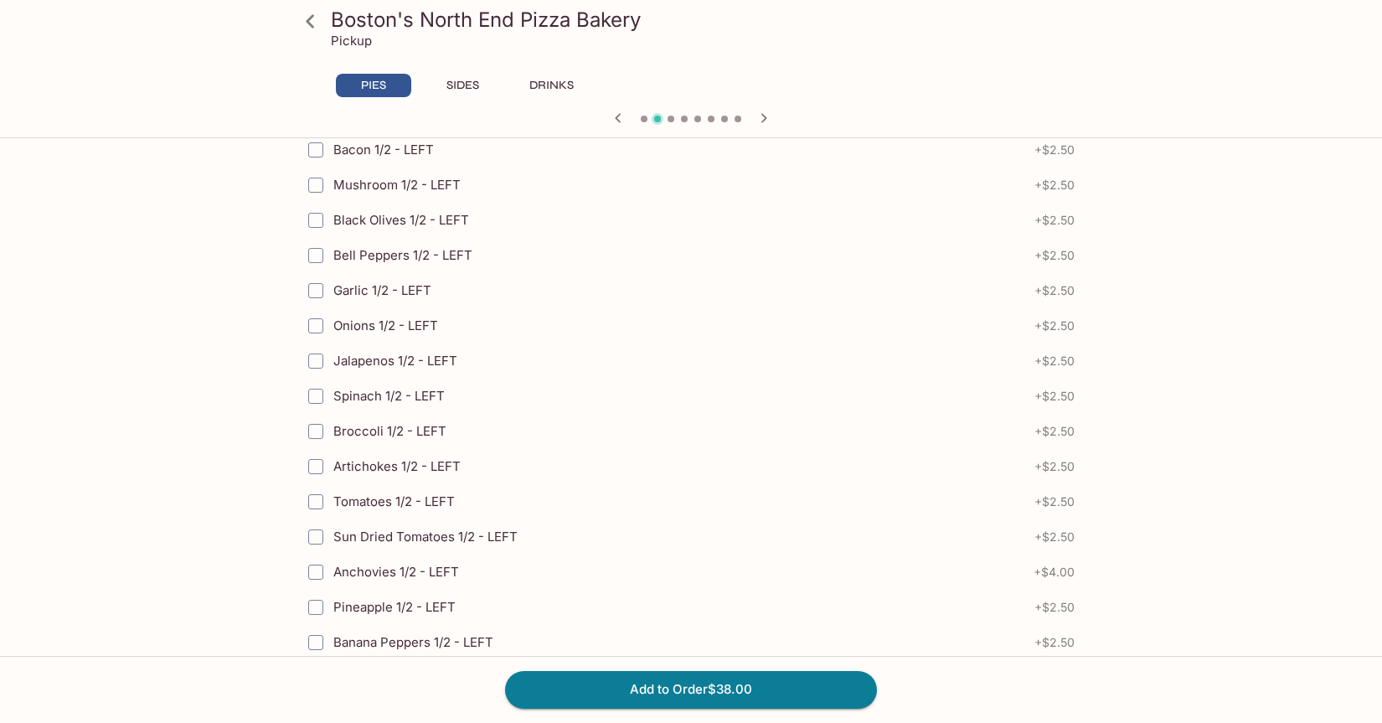
scroll to position [3724, 0]
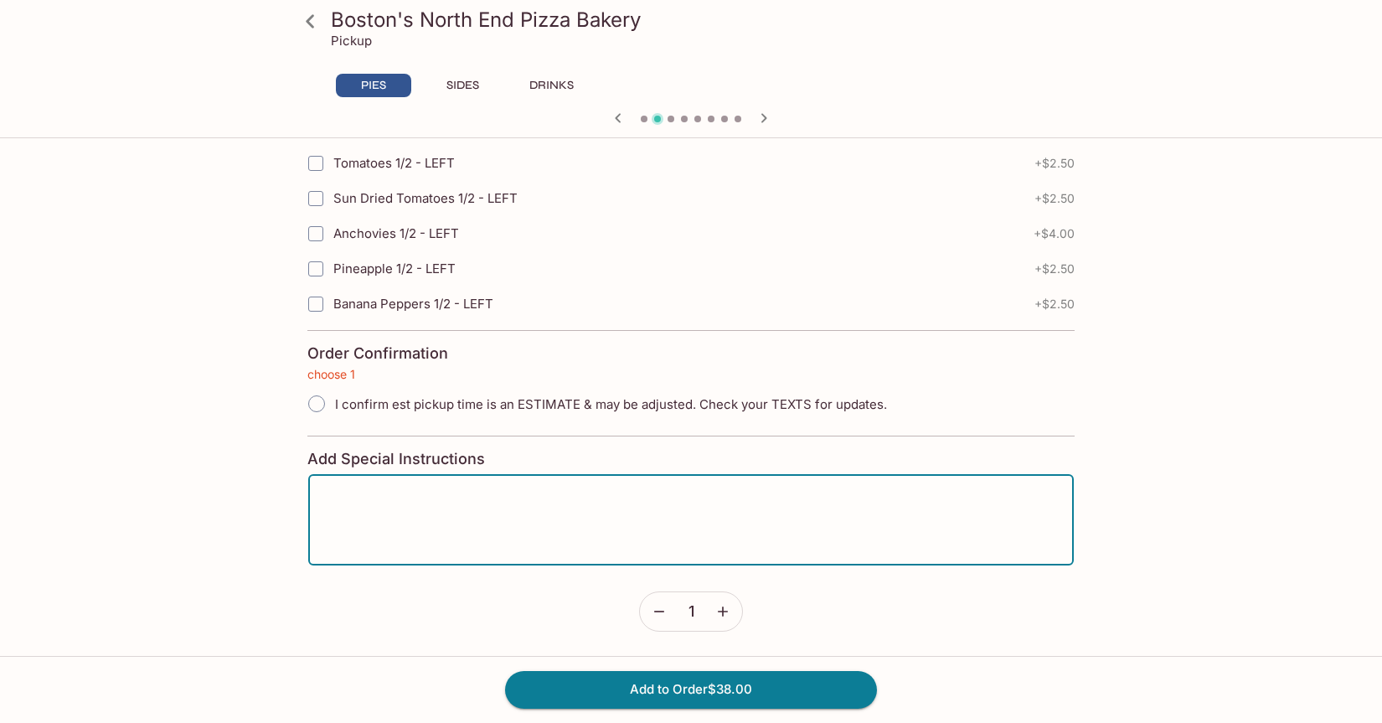
click at [578, 534] on textarea at bounding box center [691, 520] width 742 height 64
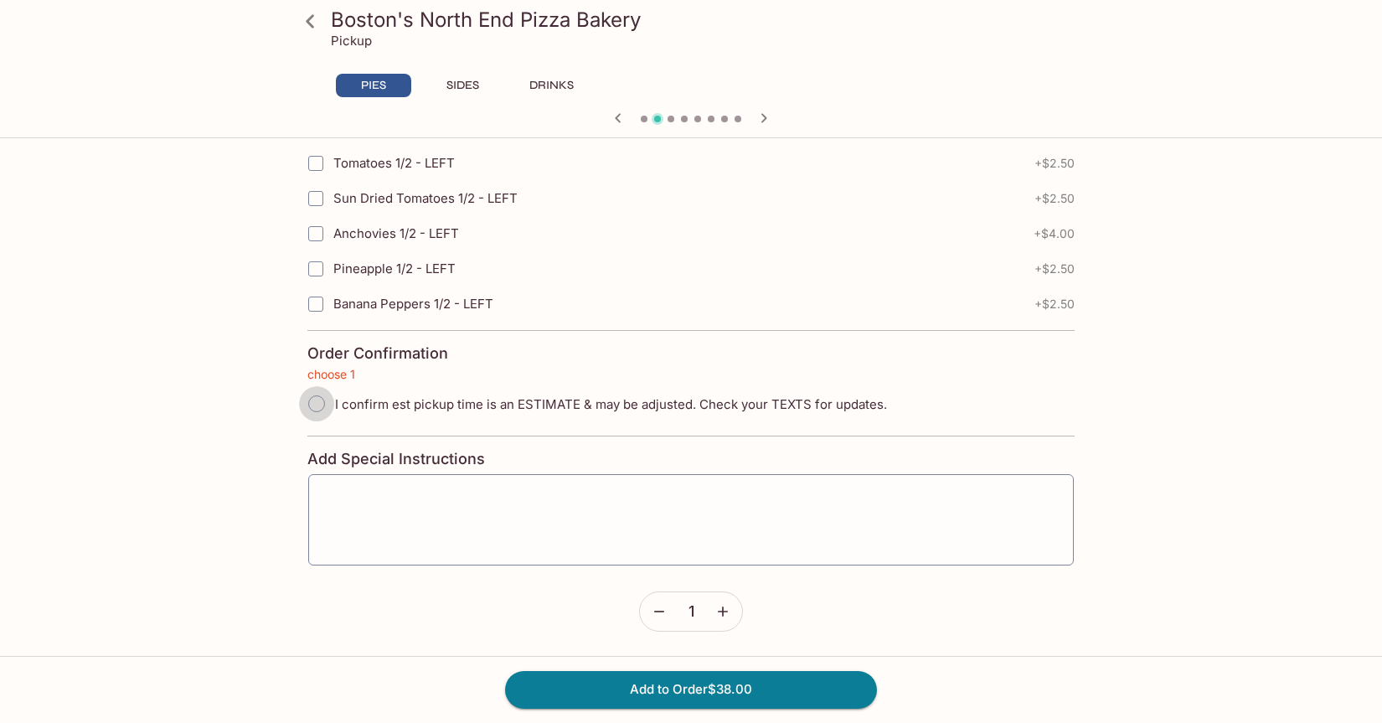
click at [314, 402] on input "I confirm est pickup time is an ESTIMATE & may be adjusted. Check your TEXTS fo…" at bounding box center [316, 403] width 35 height 35
radio input "true"
click at [676, 689] on button "Add to Order $38.00" at bounding box center [691, 689] width 372 height 37
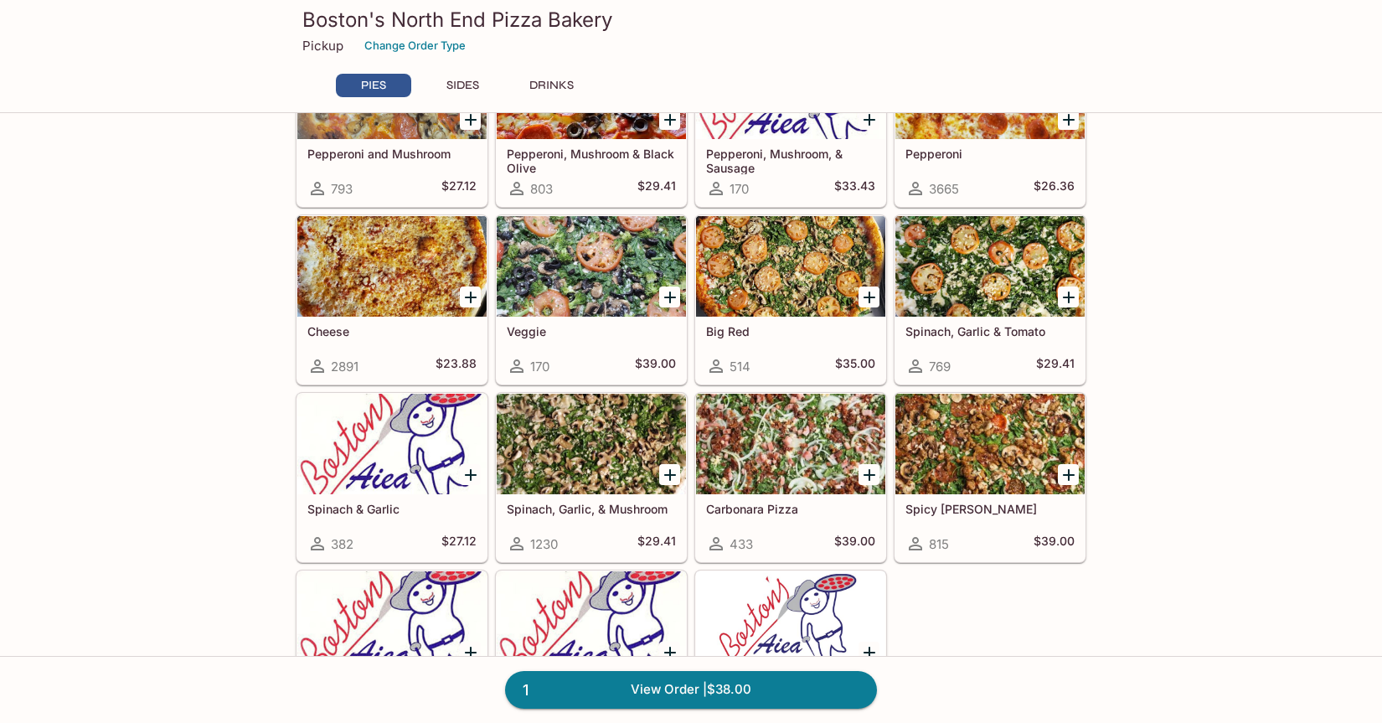
scroll to position [378, 0]
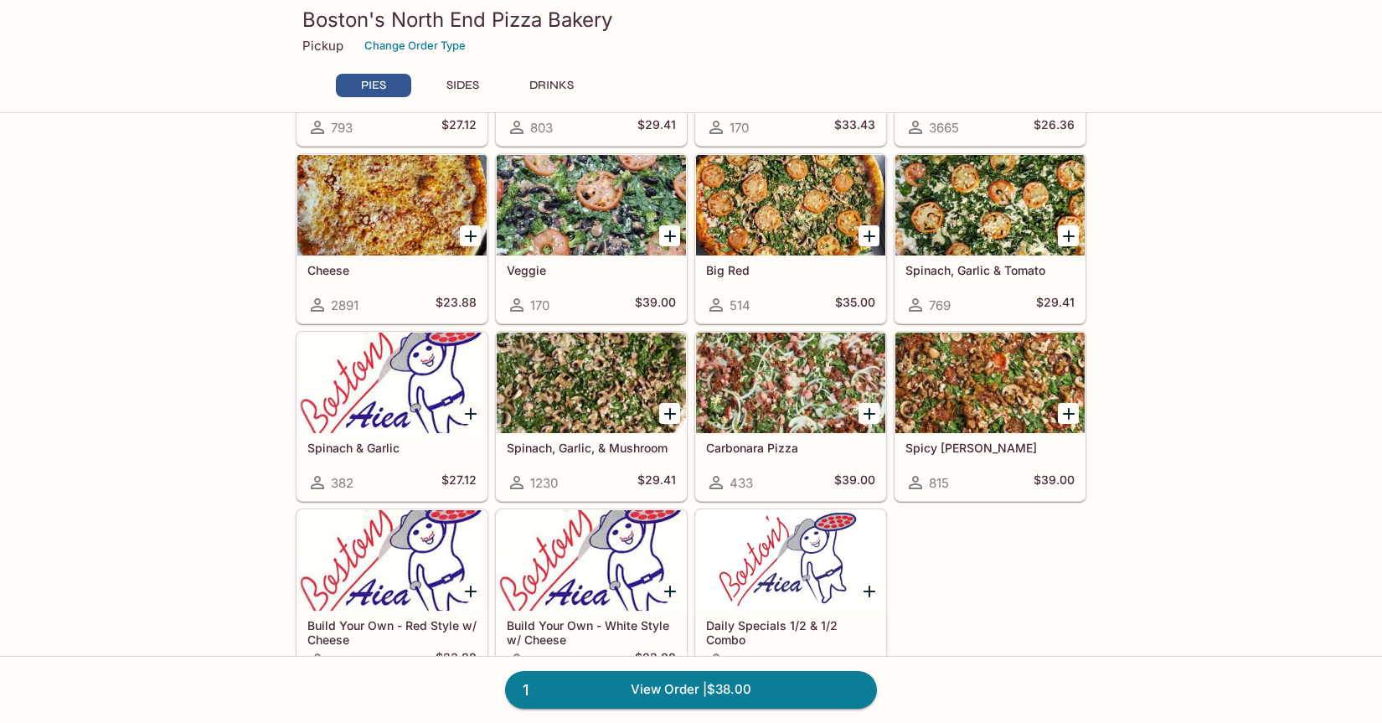
click at [625, 387] on div at bounding box center [591, 383] width 189 height 101
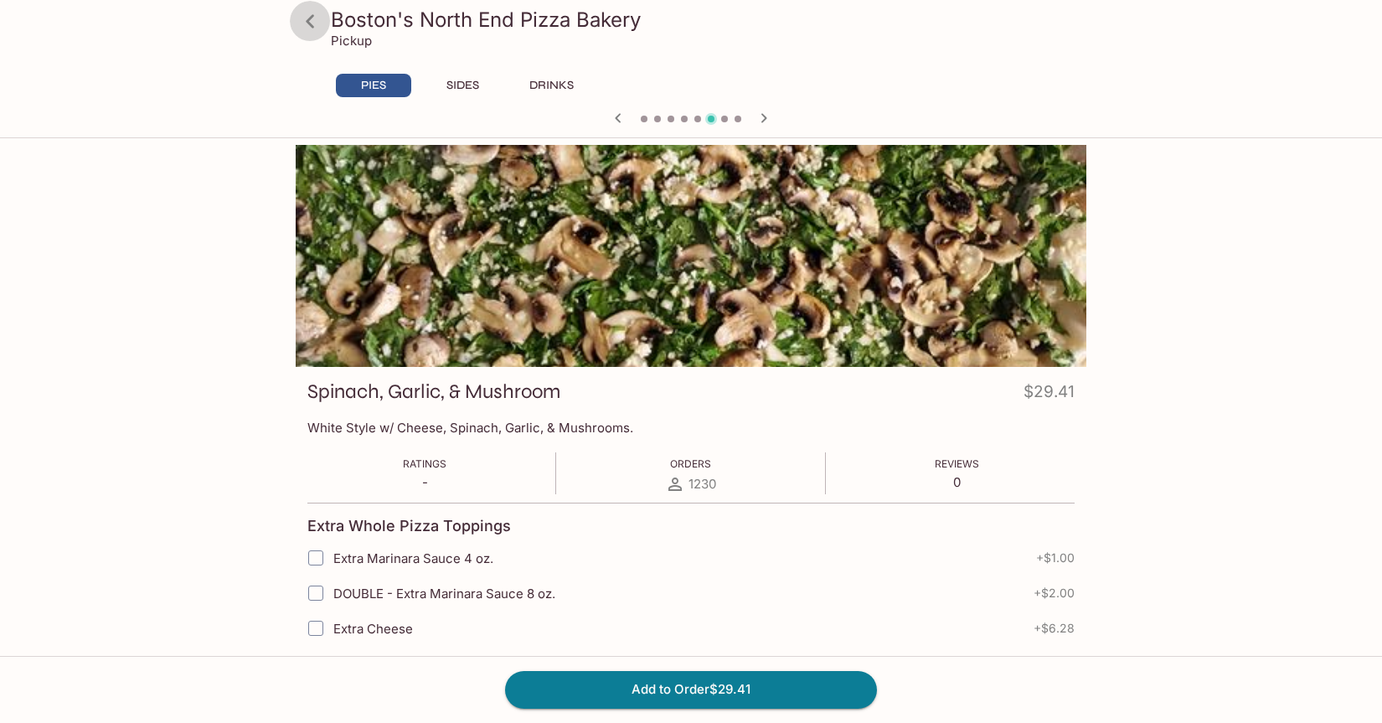
click at [315, 18] on icon at bounding box center [310, 21] width 29 height 29
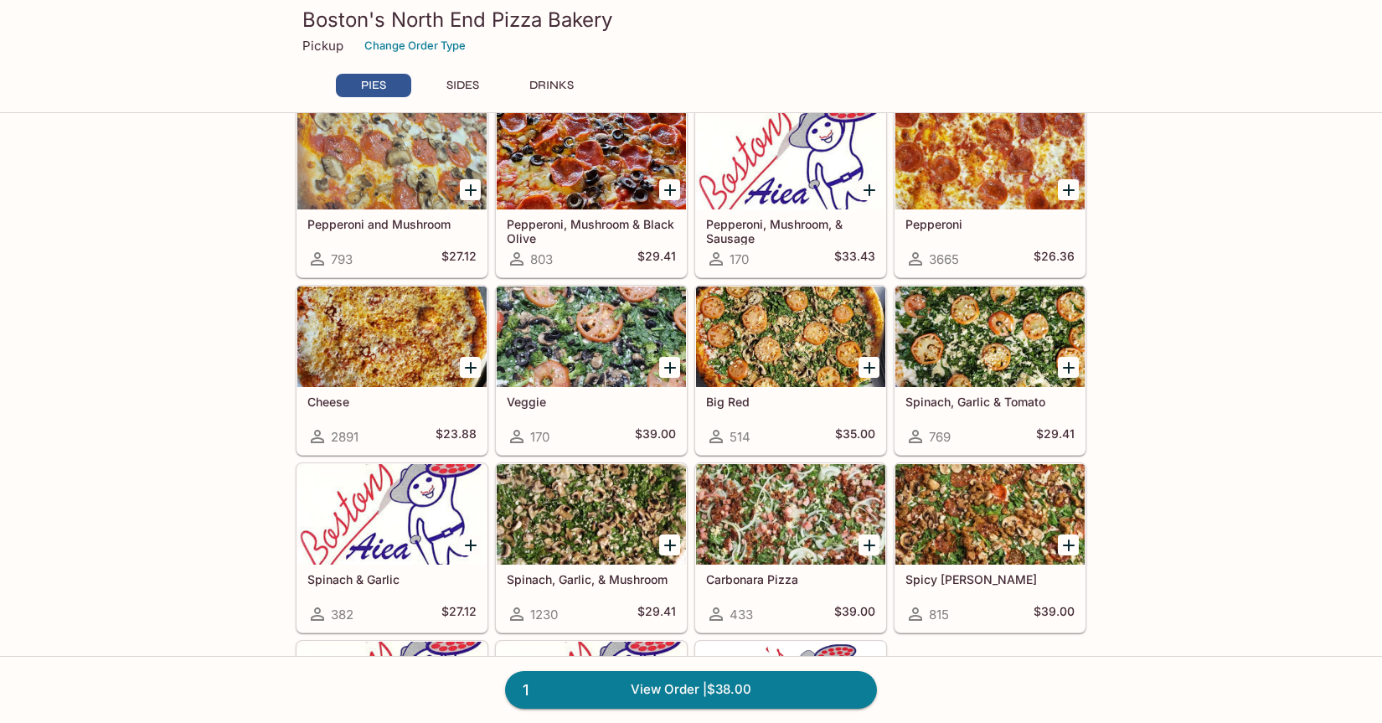
scroll to position [261, 0]
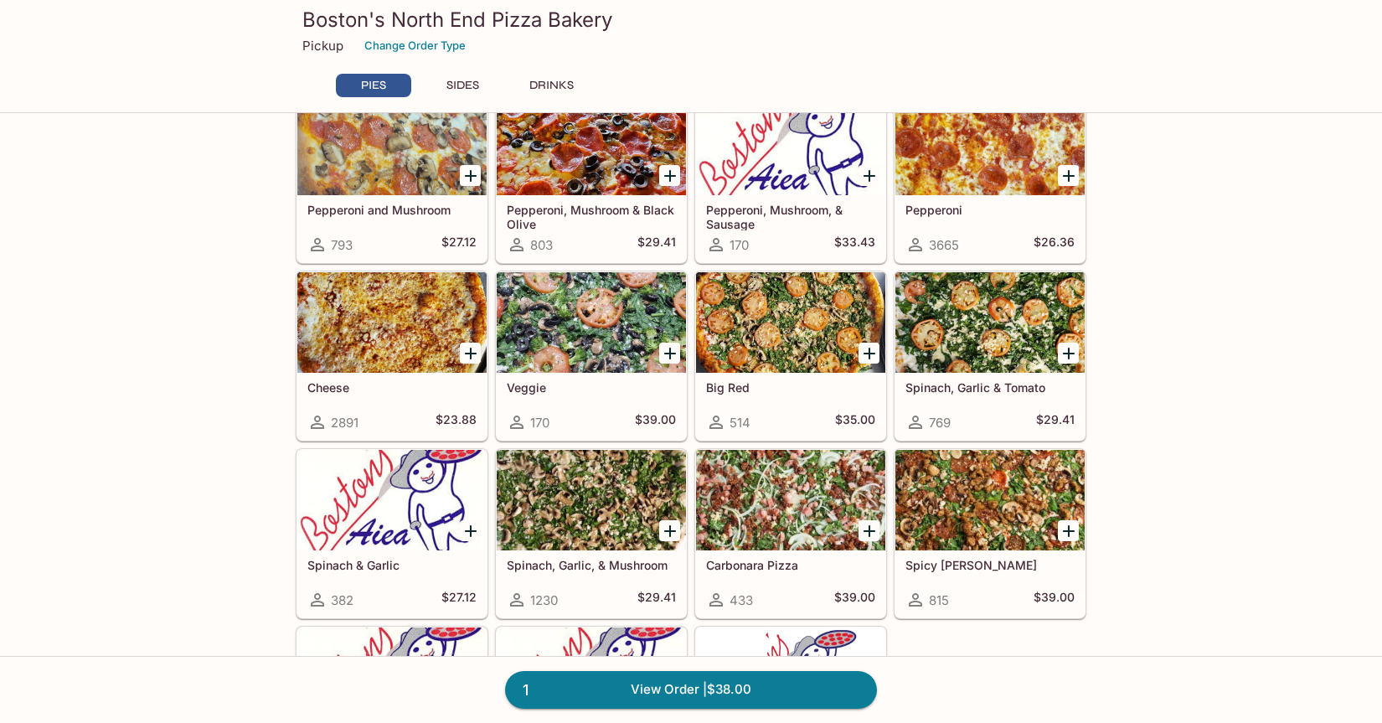
click at [1000, 340] on div at bounding box center [989, 322] width 189 height 101
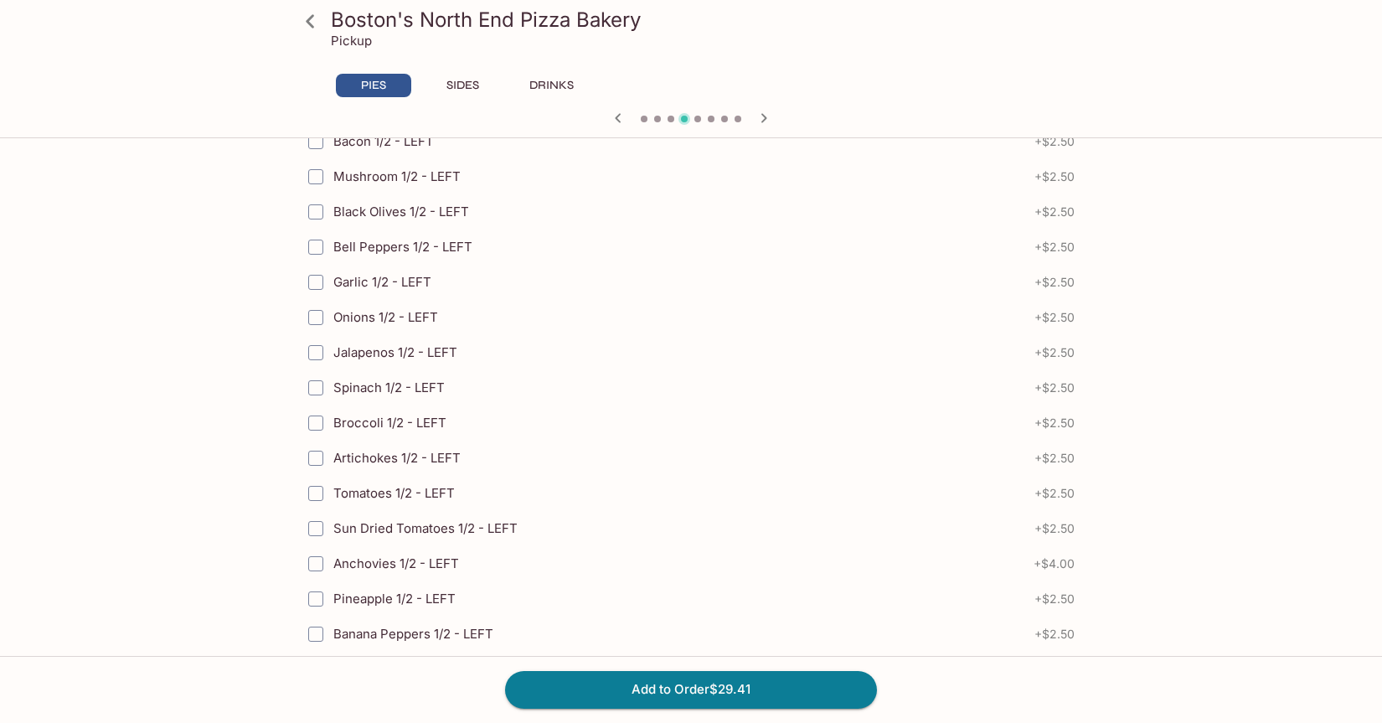
scroll to position [3724, 0]
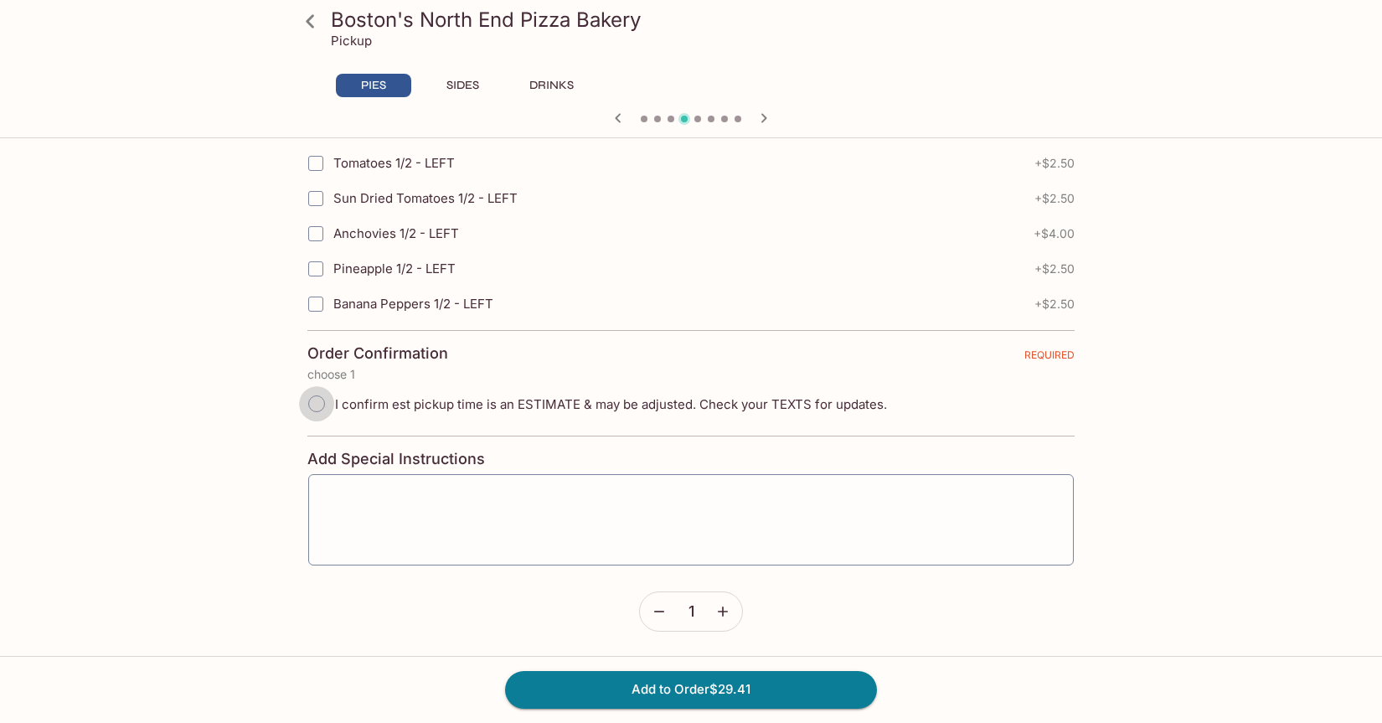
click at [318, 400] on input "I confirm est pickup time is an ESTIMATE & may be adjusted. Check your TEXTS fo…" at bounding box center [316, 403] width 35 height 35
click at [321, 403] on input "I confirm est pickup time is an ESTIMATE & may be adjusted. Check your TEXTS fo…" at bounding box center [316, 403] width 35 height 35
click at [328, 405] on input "I confirm est pickup time is an ESTIMATE & may be adjusted. Check your TEXTS fo…" at bounding box center [316, 403] width 35 height 35
radio input "true"
click at [674, 689] on button "Add to Order $35.00" at bounding box center [691, 689] width 372 height 37
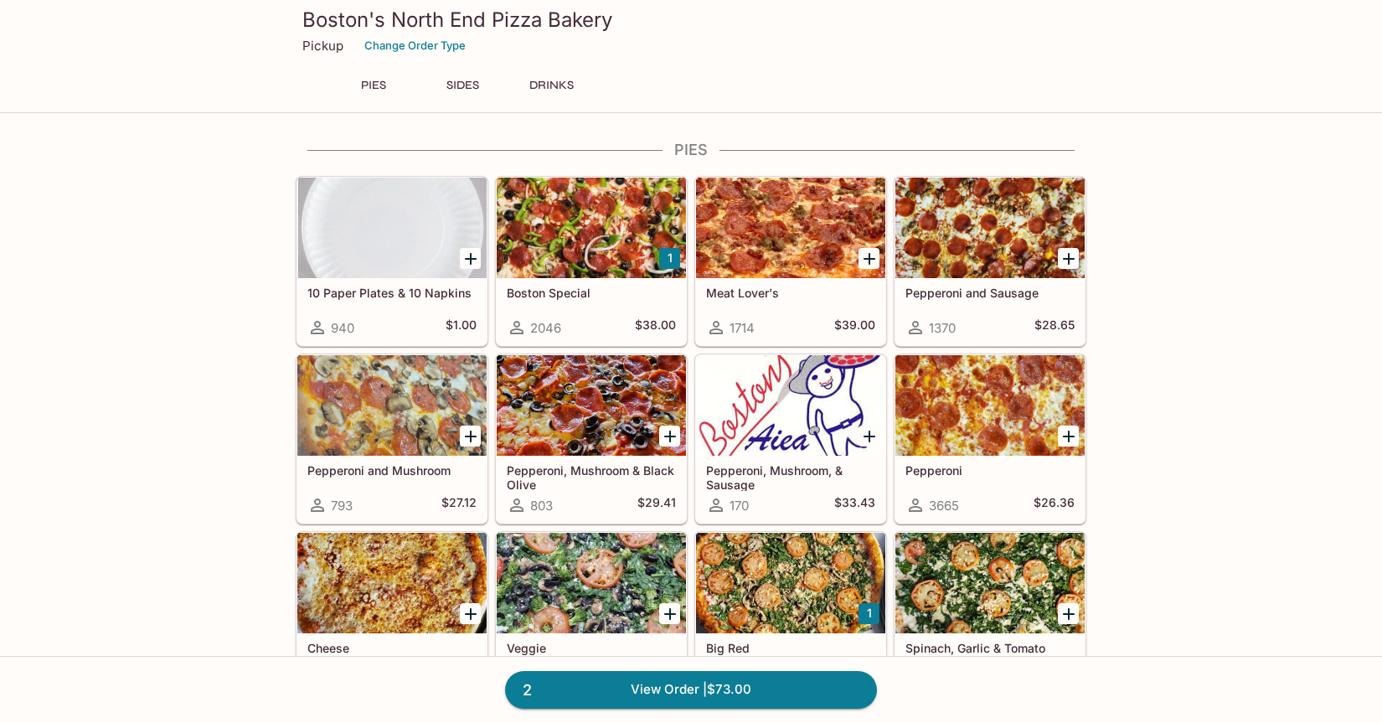
click at [558, 245] on div at bounding box center [591, 228] width 189 height 101
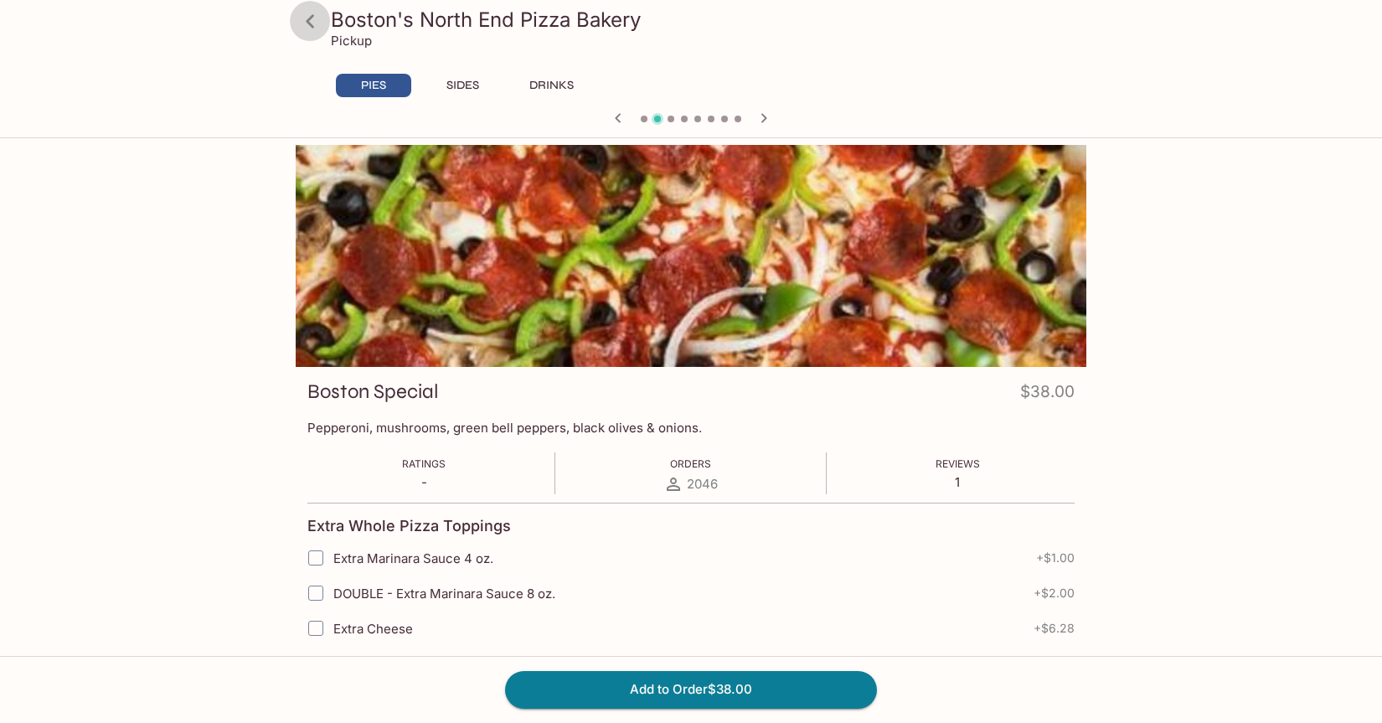
click at [313, 22] on icon at bounding box center [310, 21] width 29 height 29
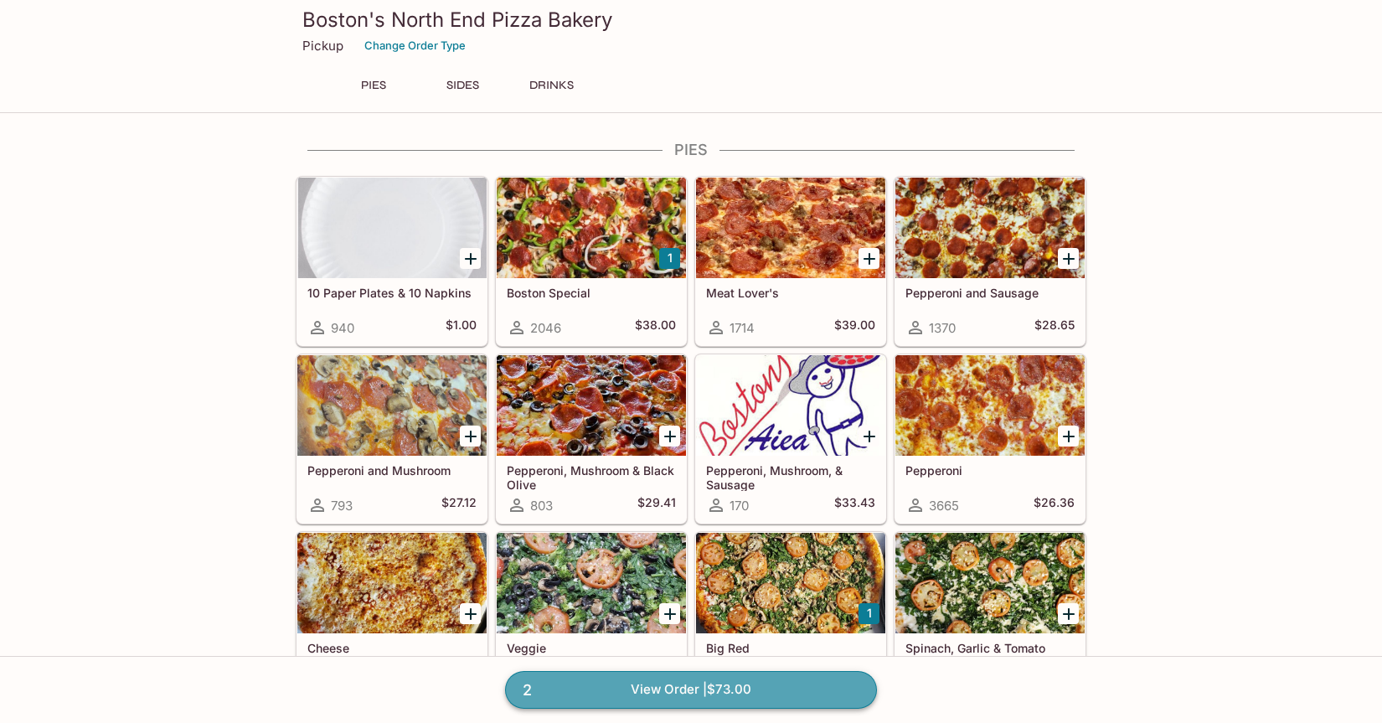
click at [683, 688] on link "2 View Order | $73.00" at bounding box center [691, 689] width 372 height 37
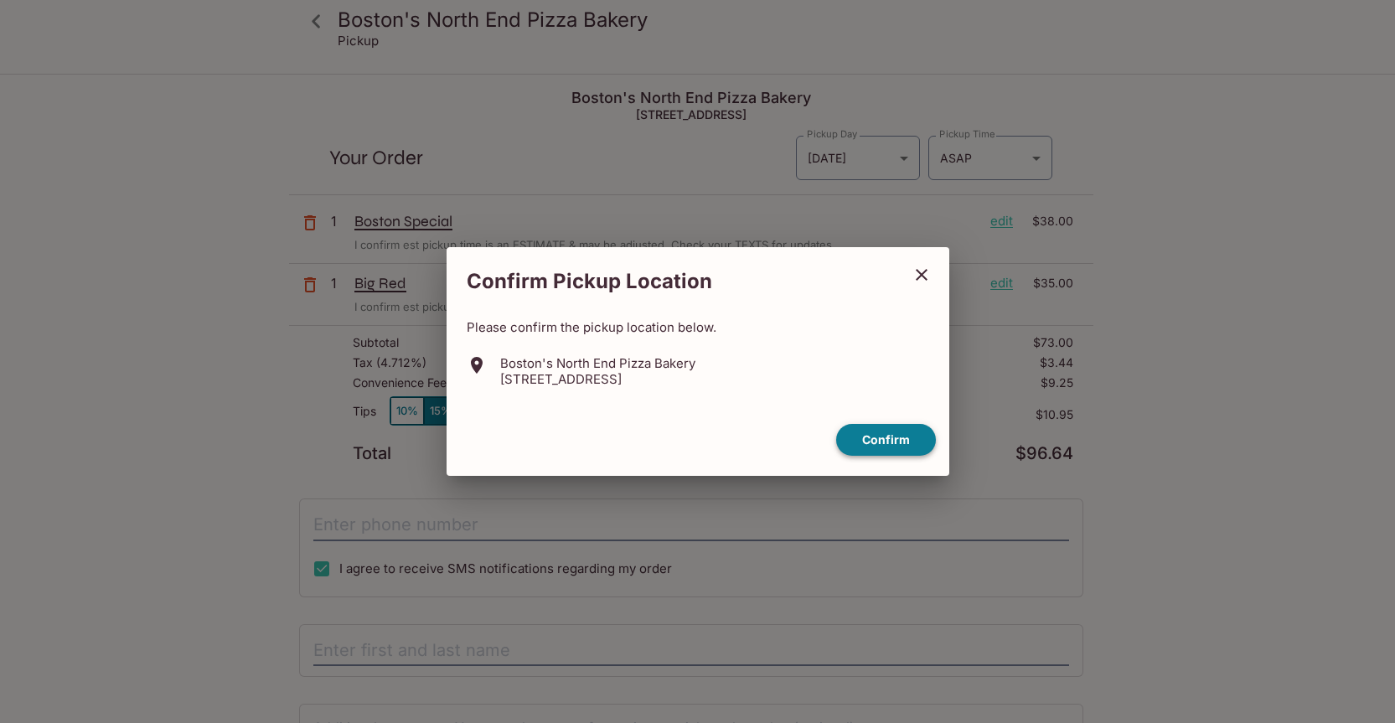
click at [885, 446] on button "Confirm" at bounding box center [886, 440] width 100 height 33
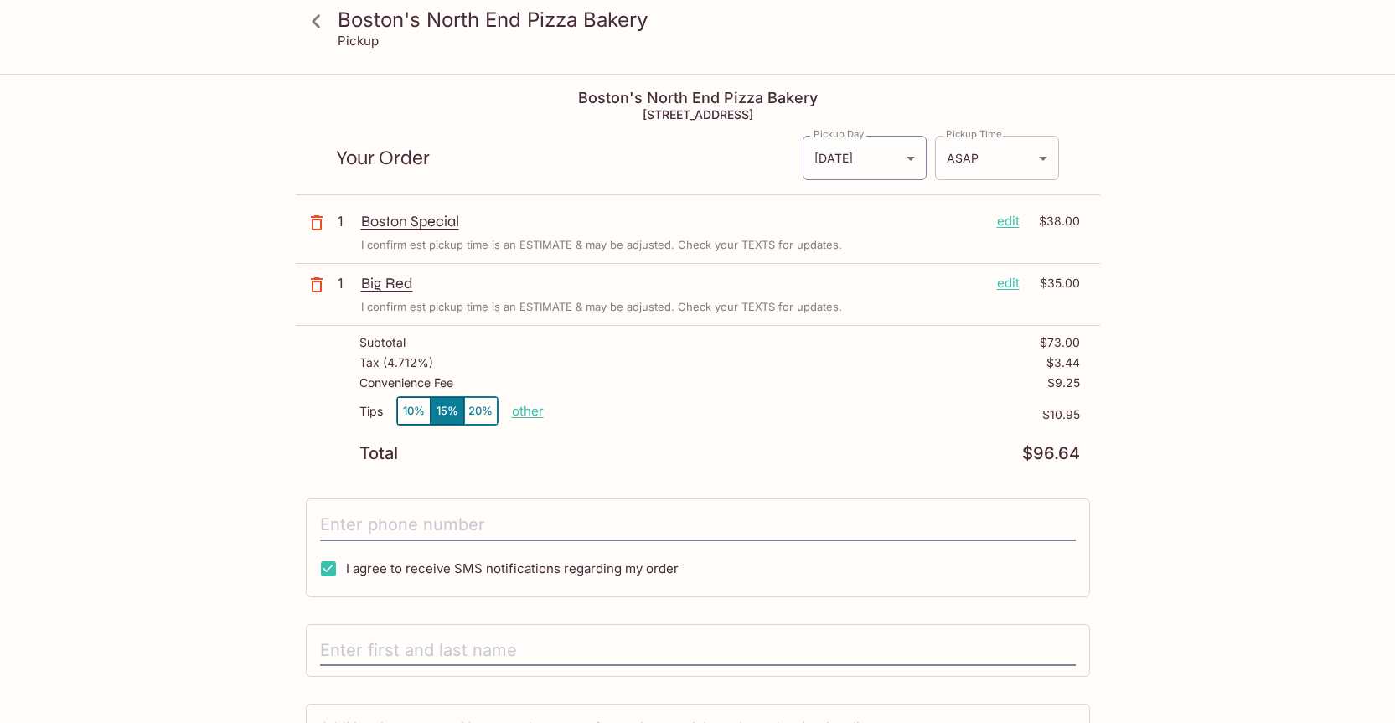
click at [972, 153] on body "Boston's North End Pizza Bakery Pickup Boston's North End Pizza Bakery [STREET_…" at bounding box center [697, 436] width 1395 height 723
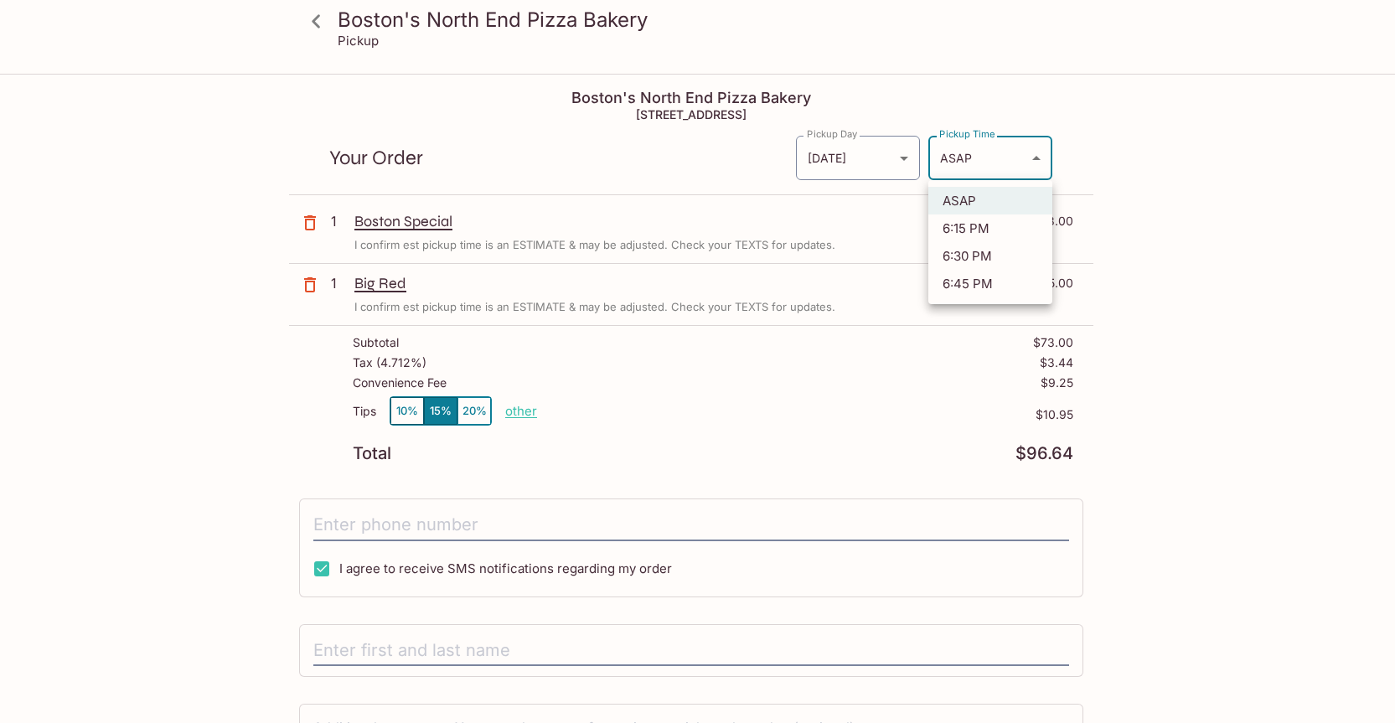
click at [972, 101] on div at bounding box center [697, 361] width 1395 height 723
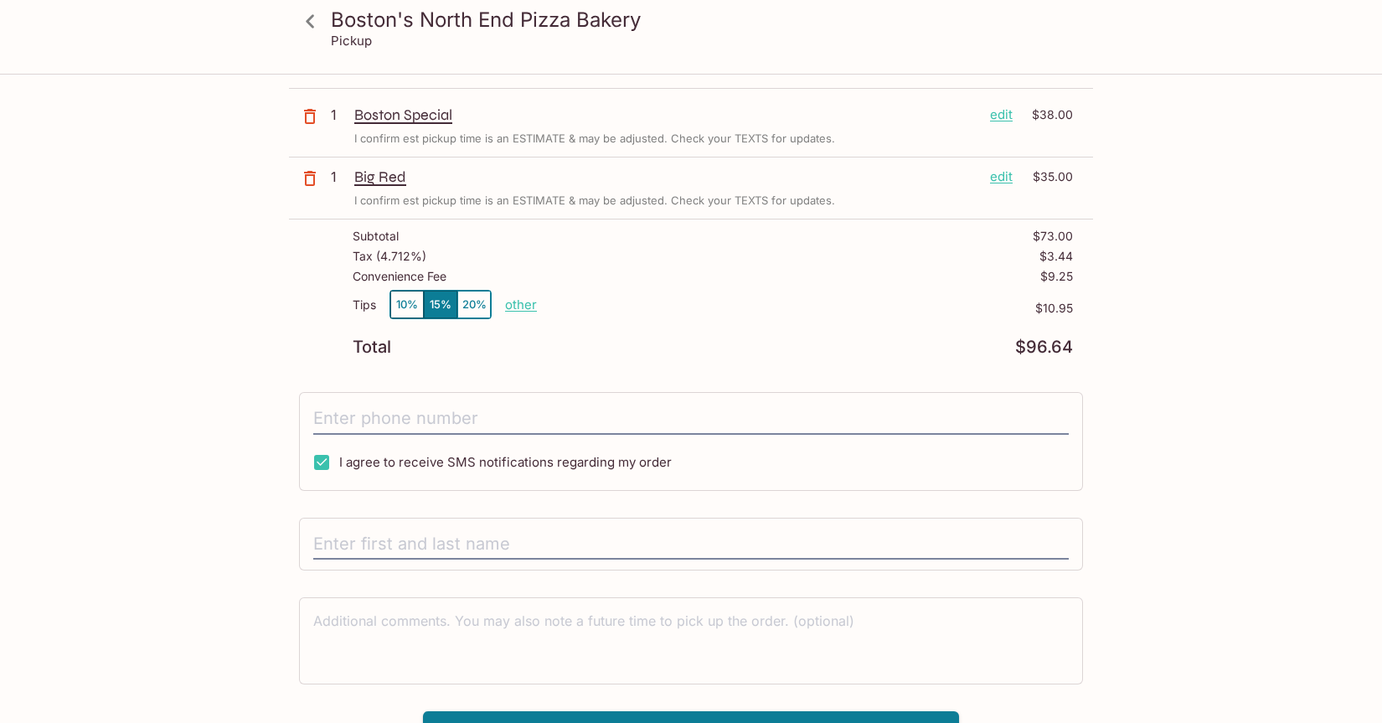
scroll to position [137, 0]
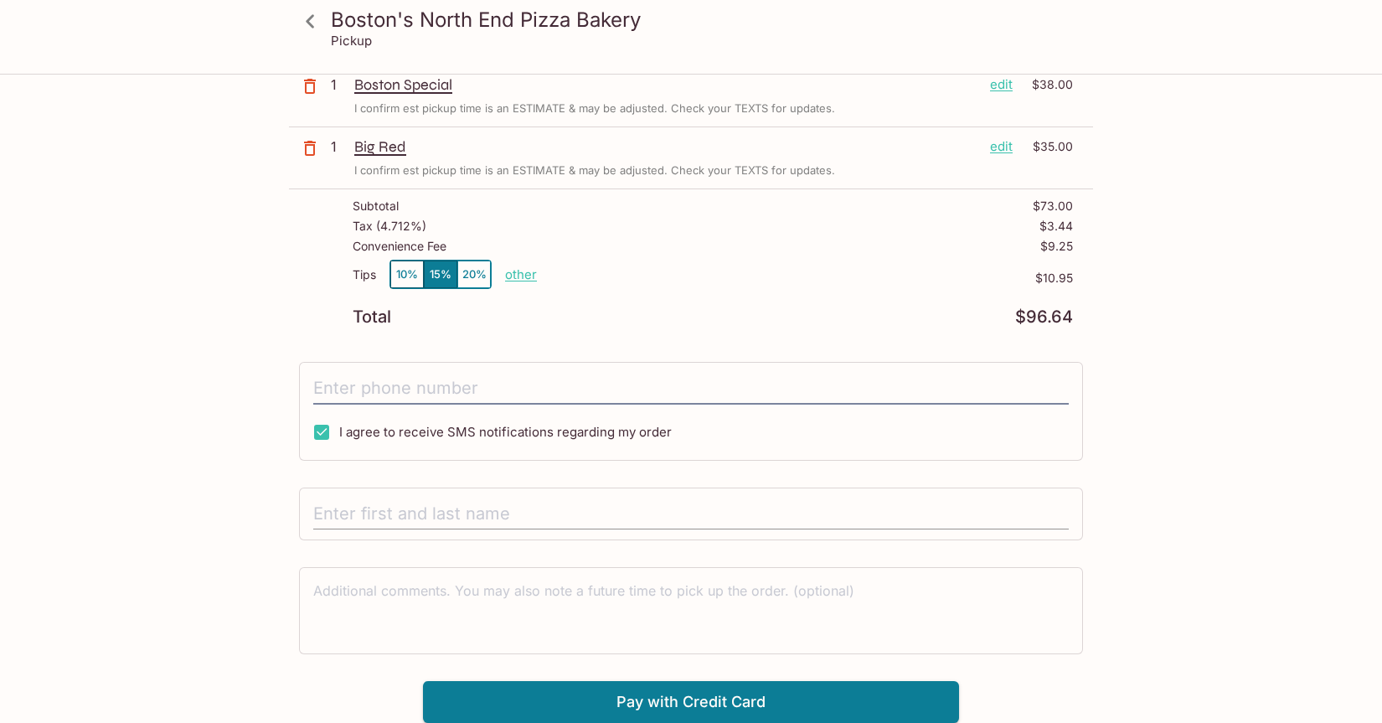
click at [462, 516] on input "text" at bounding box center [691, 514] width 756 height 32
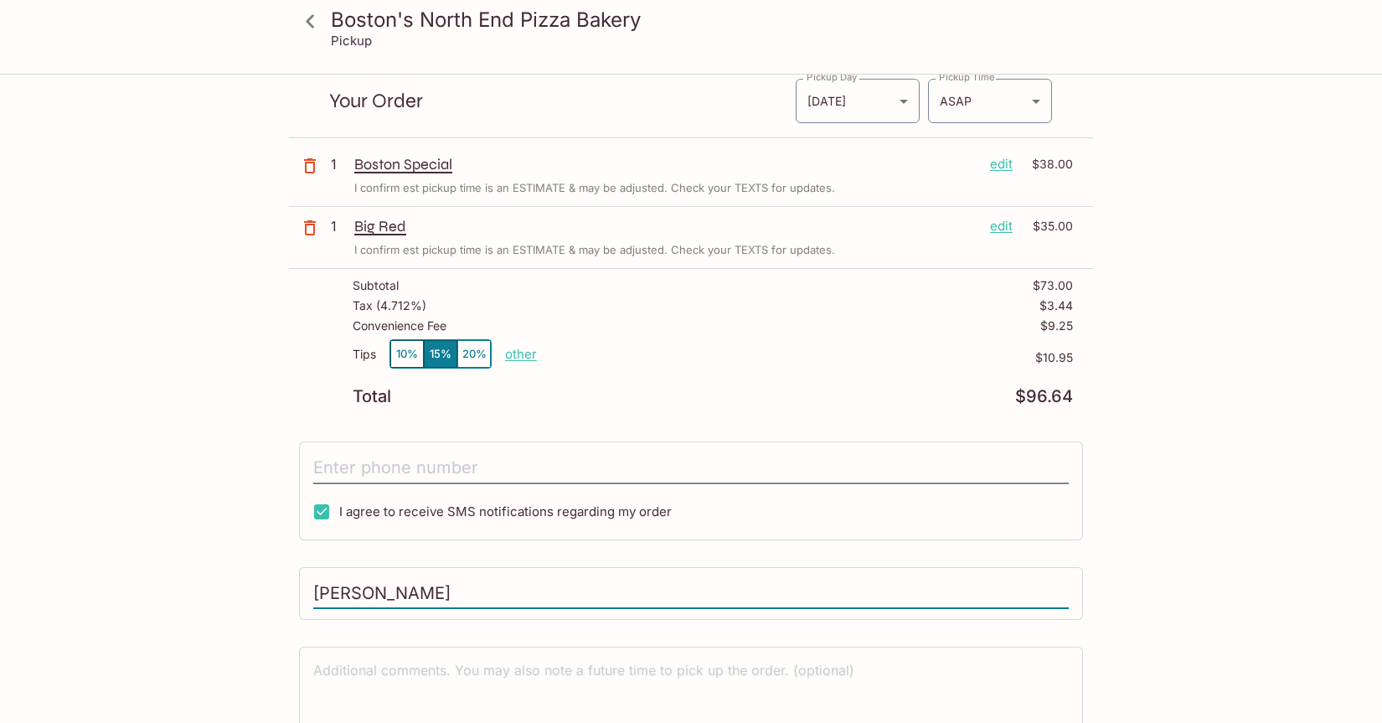
scroll to position [0, 0]
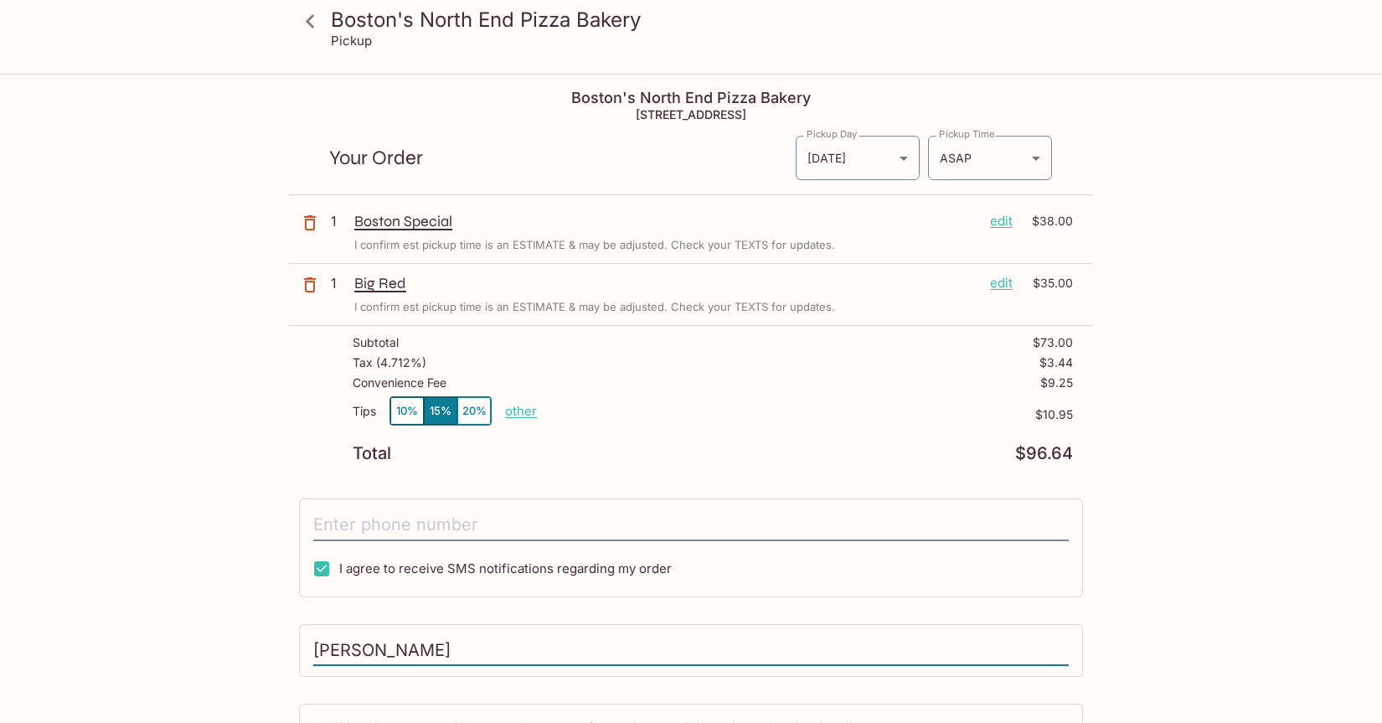
type input "[PERSON_NAME]"
click at [315, 282] on icon "button" at bounding box center [310, 285] width 20 height 20
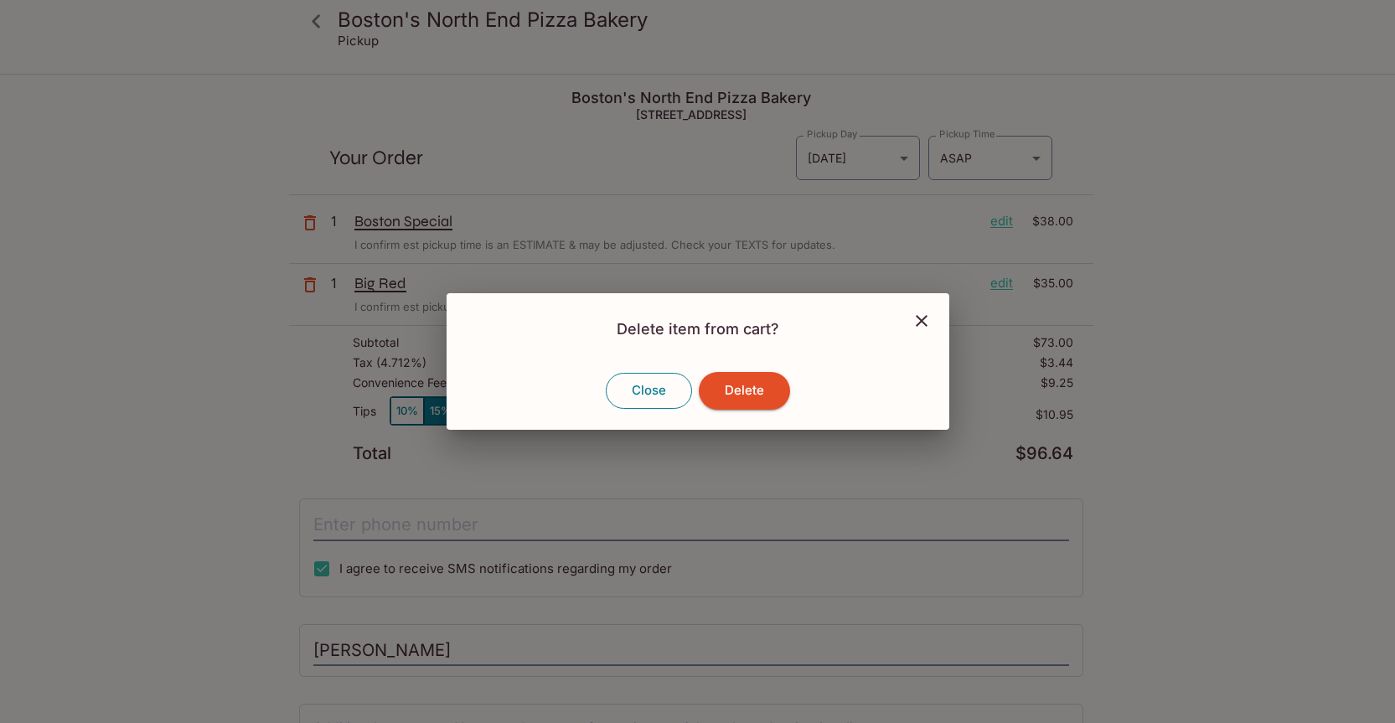
click at [668, 394] on button "Close" at bounding box center [649, 390] width 86 height 35
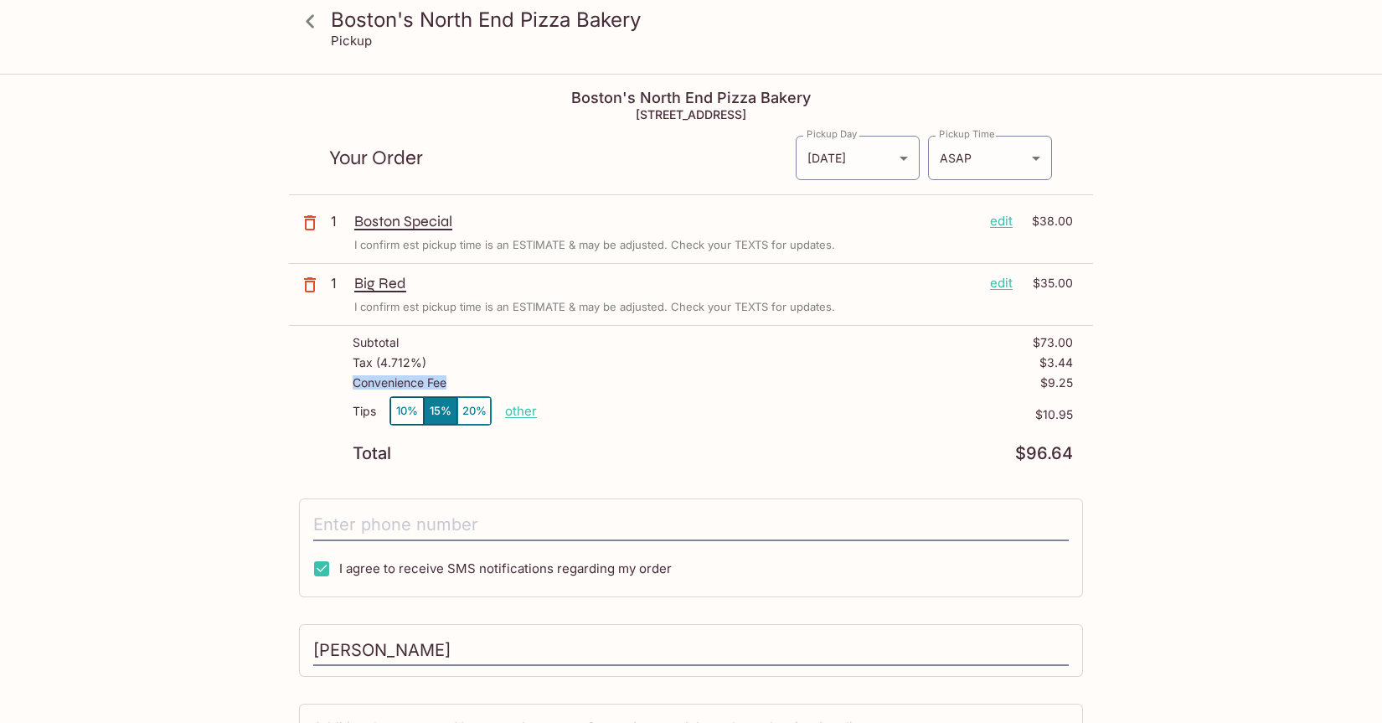
drag, startPoint x: 473, startPoint y: 384, endPoint x: 338, endPoint y: 387, distance: 134.9
click at [338, 387] on div "Subtotal $73.00 Tax ( 4.712% ) $3.44 Convenience Fee $9.25 Tips 10% 15% 20% oth…" at bounding box center [691, 399] width 804 height 146
drag, startPoint x: 1081, startPoint y: 385, endPoint x: 1024, endPoint y: 385, distance: 56.1
click at [1024, 385] on div "Subtotal $73.00 Tax ( 4.712% ) $3.44 Convenience Fee $9.25 Tips 10% 15% 20% oth…" at bounding box center [691, 399] width 804 height 146
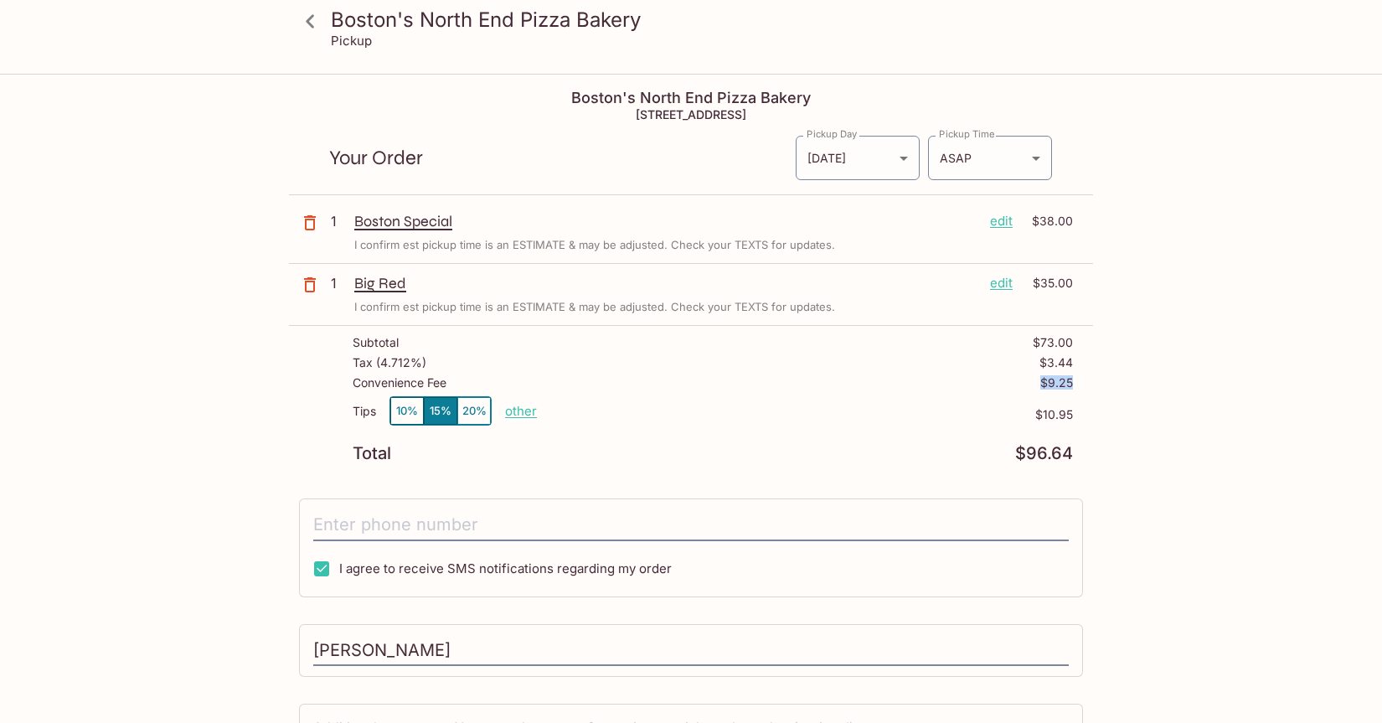
click at [1024, 385] on div "Convenience Fee $9.25" at bounding box center [713, 386] width 720 height 20
click at [315, 23] on icon at bounding box center [310, 21] width 29 height 29
